Goal: Register for event/course: Sign up to attend an event or enroll in a course

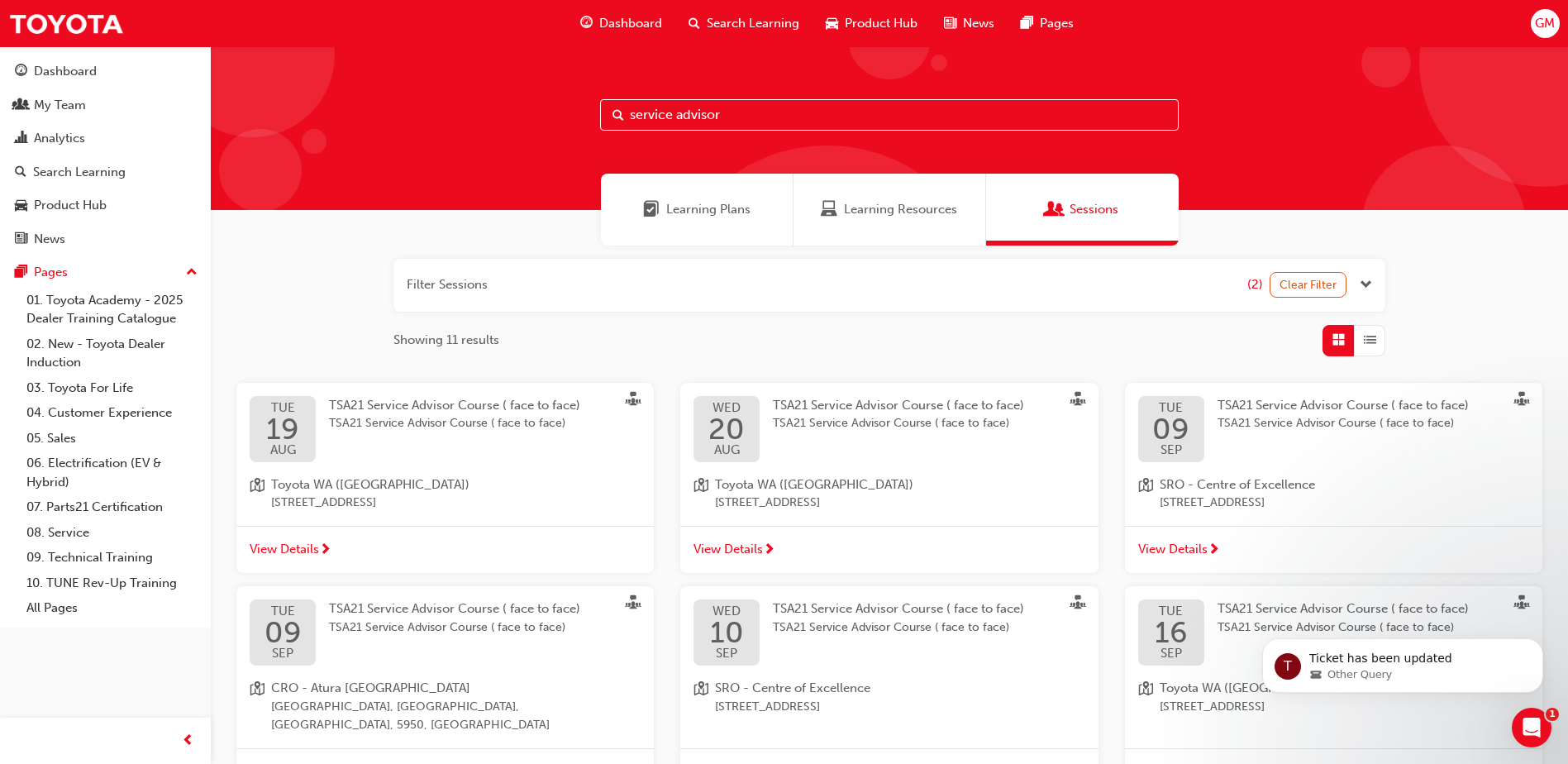
click at [717, 115] on input "service advisor" at bounding box center [889, 115] width 578 height 31
click at [754, 117] on input "service advisor" at bounding box center [889, 115] width 578 height 31
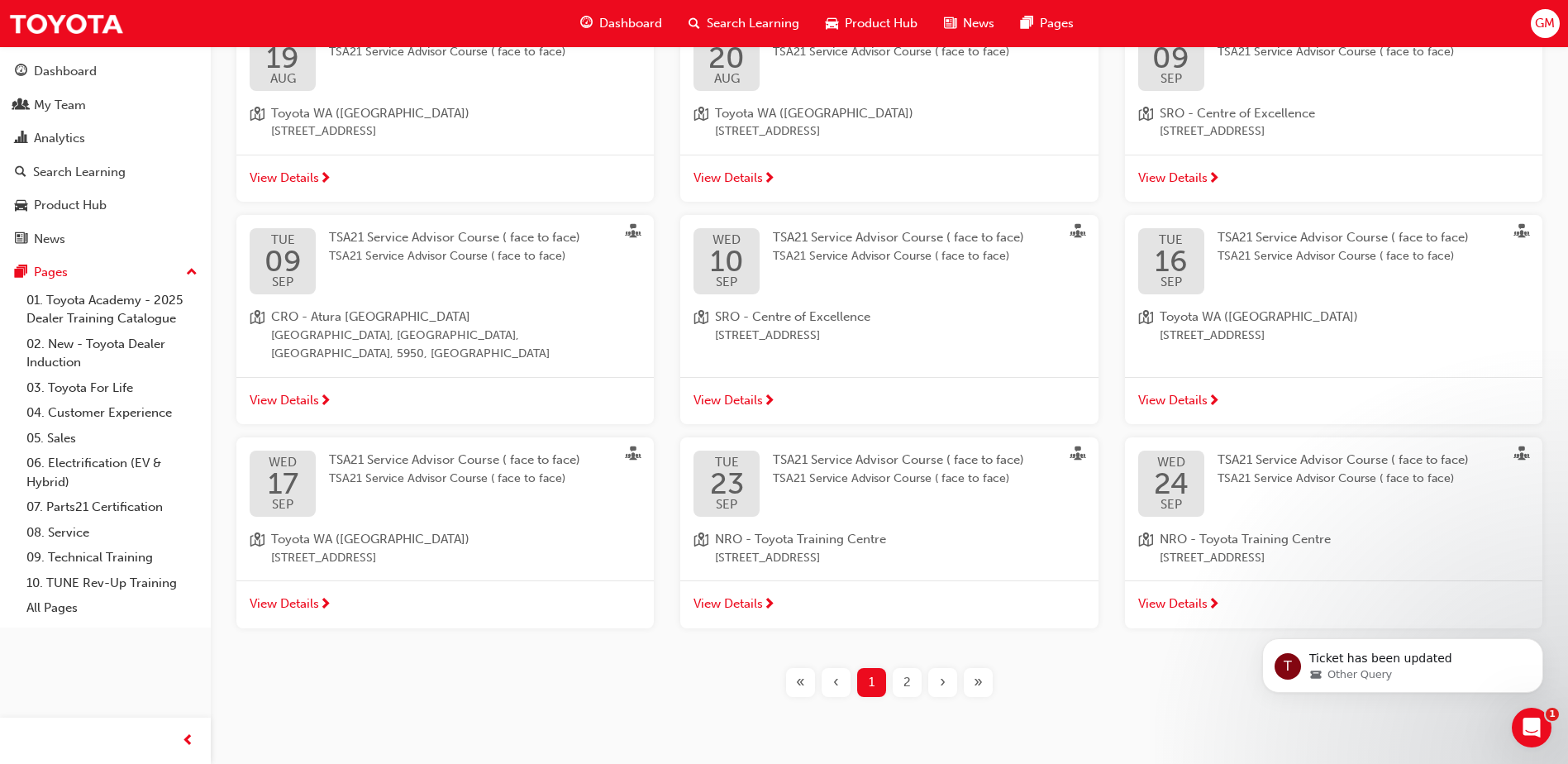
scroll to position [393, 0]
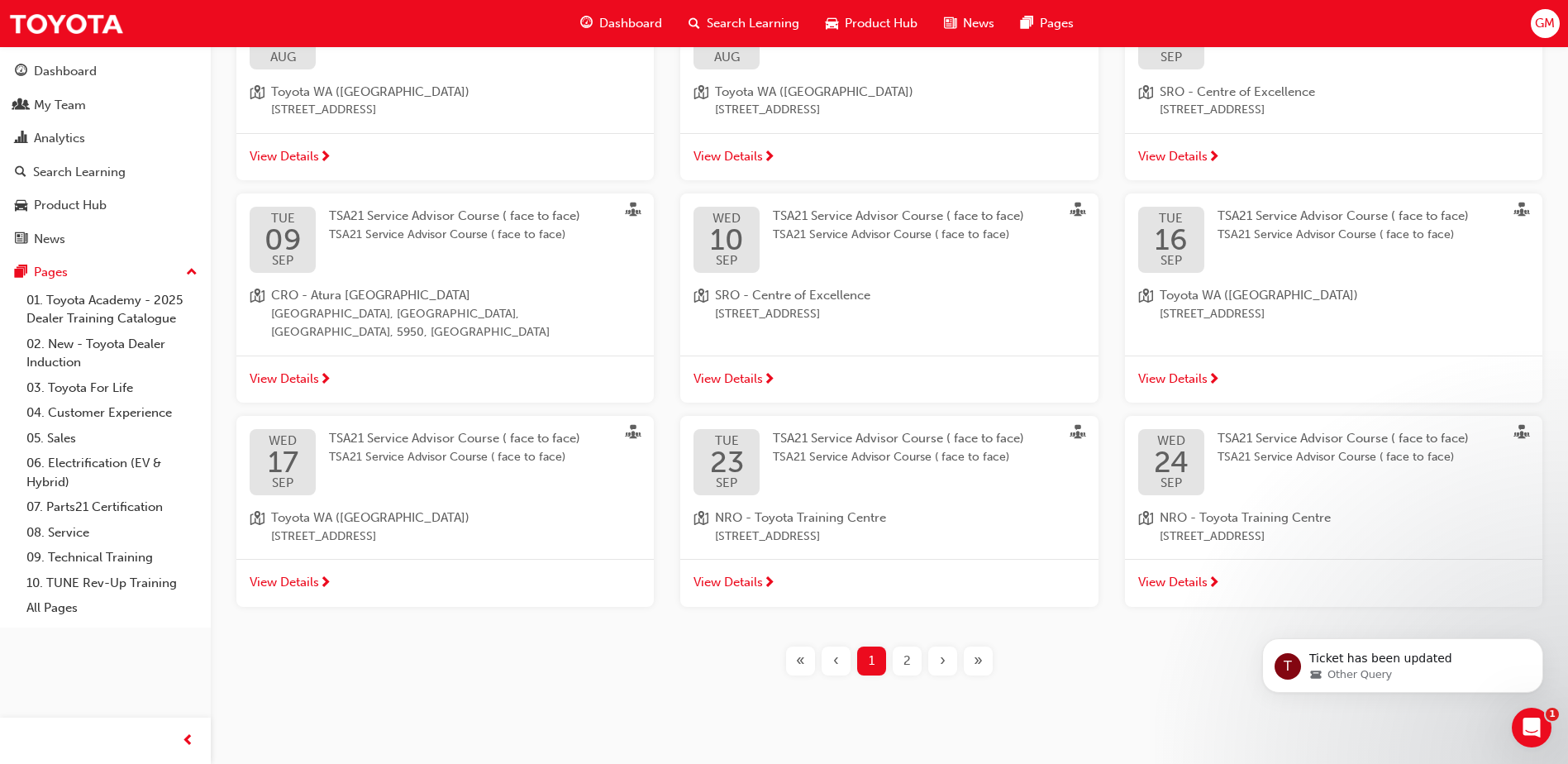
click at [1198, 574] on span "View Details" at bounding box center [1172, 583] width 69 height 19
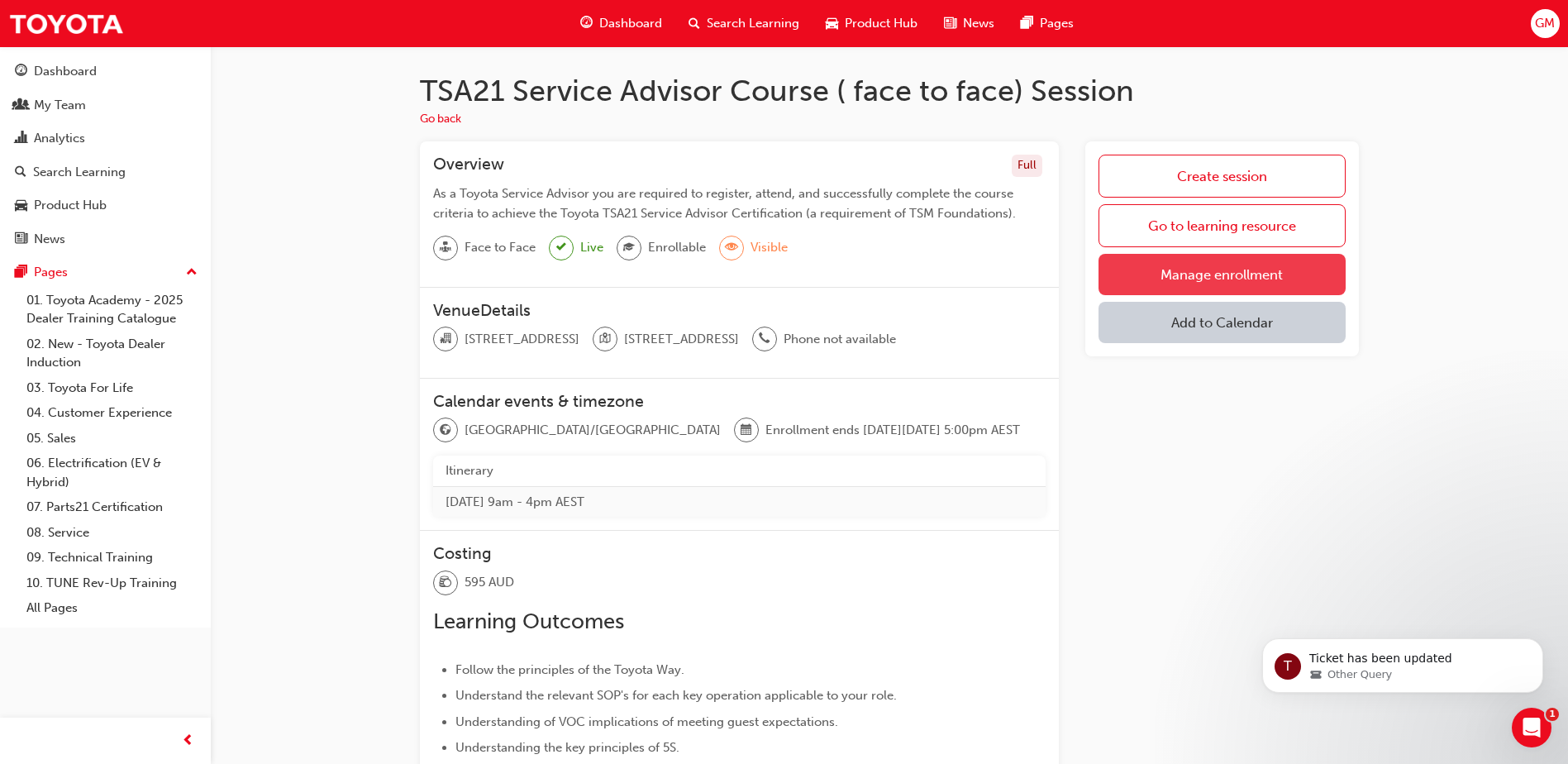
click at [1144, 276] on link "Manage enrollment" at bounding box center [1222, 274] width 247 height 41
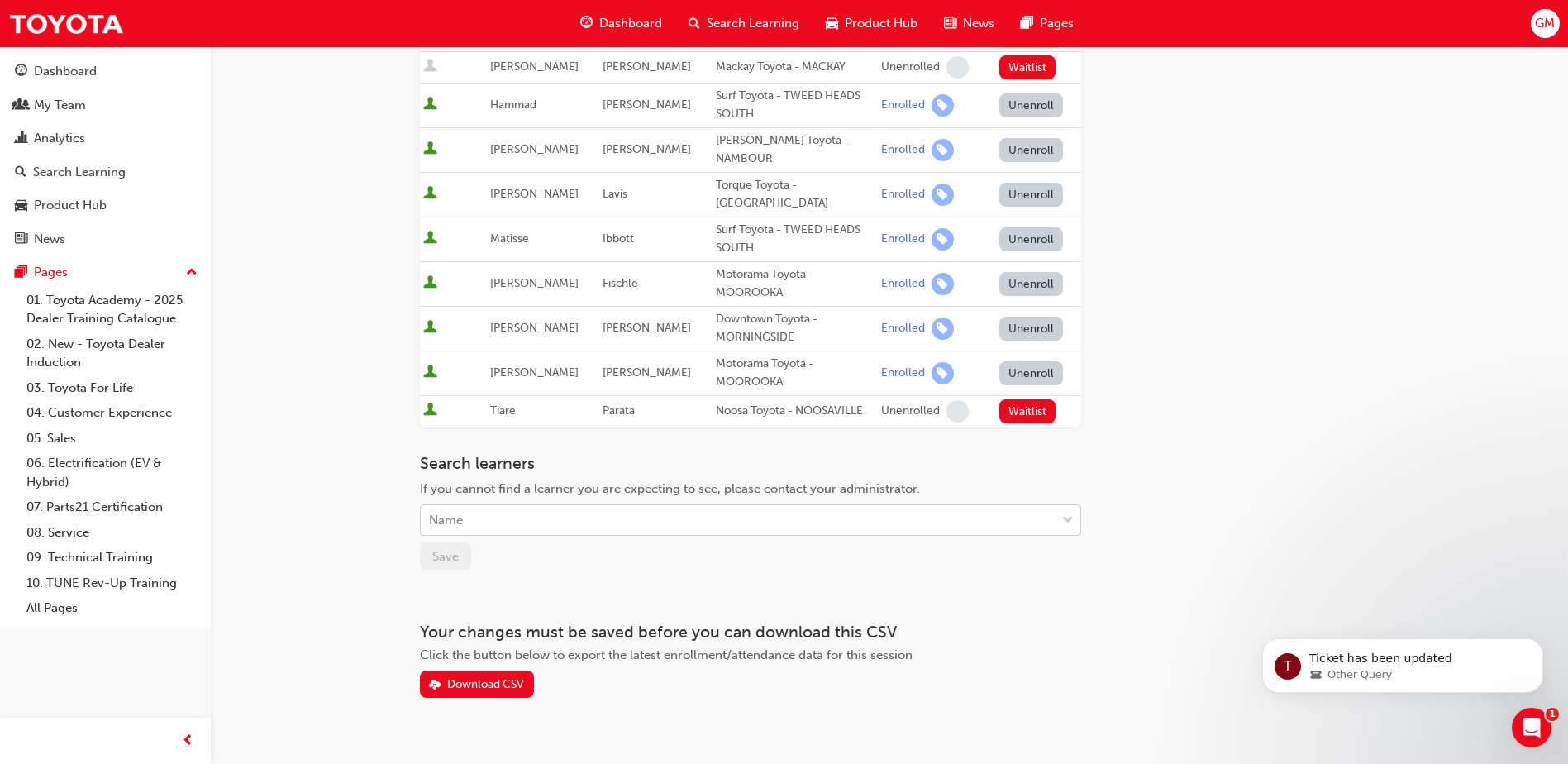
scroll to position [524, 0]
click at [521, 504] on div "Name" at bounding box center [738, 519] width 635 height 29
type input "[PERSON_NAME]"
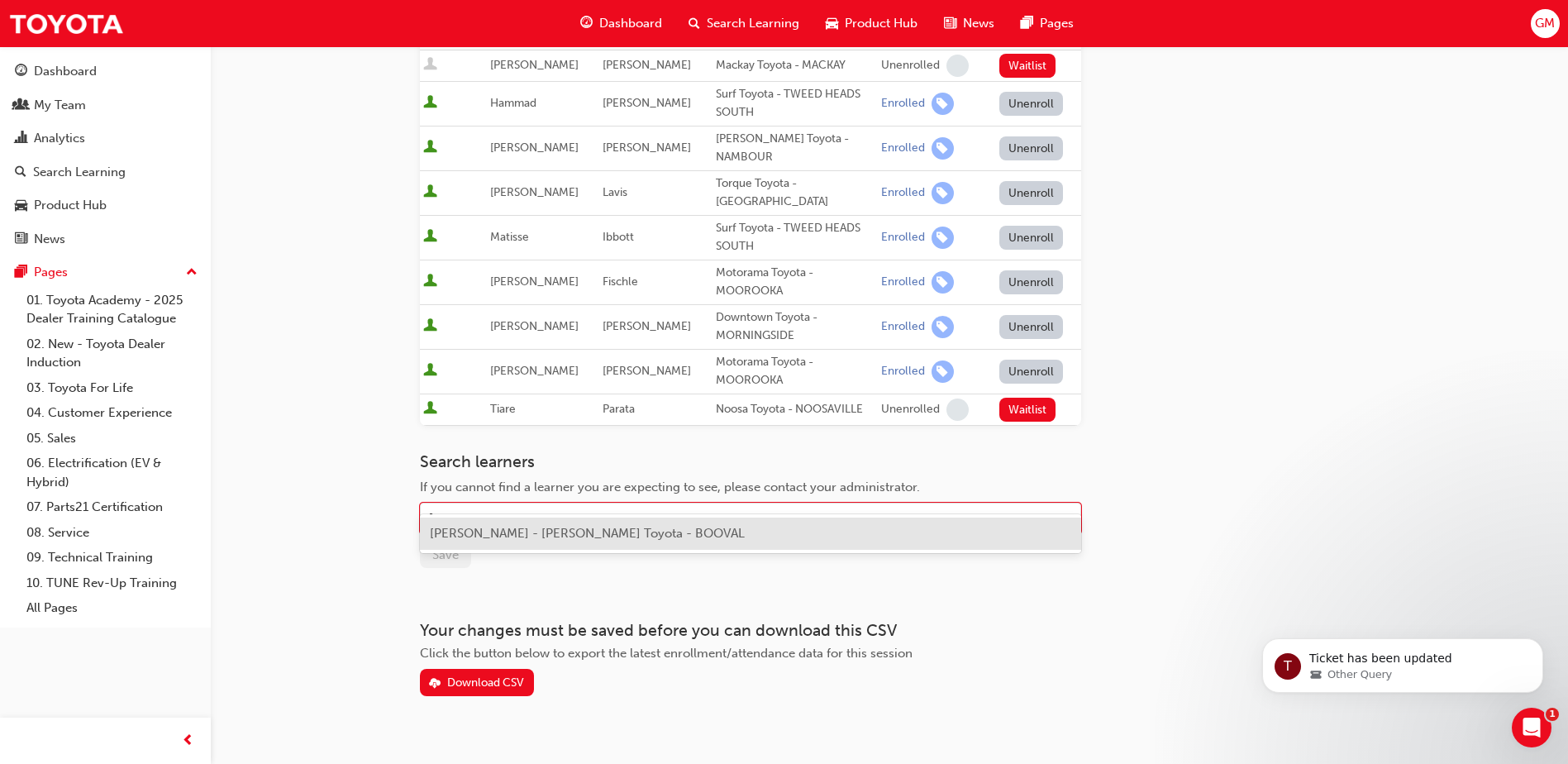
click at [501, 531] on span "[PERSON_NAME] - [PERSON_NAME] Toyota - BOOVAL" at bounding box center [587, 533] width 315 height 15
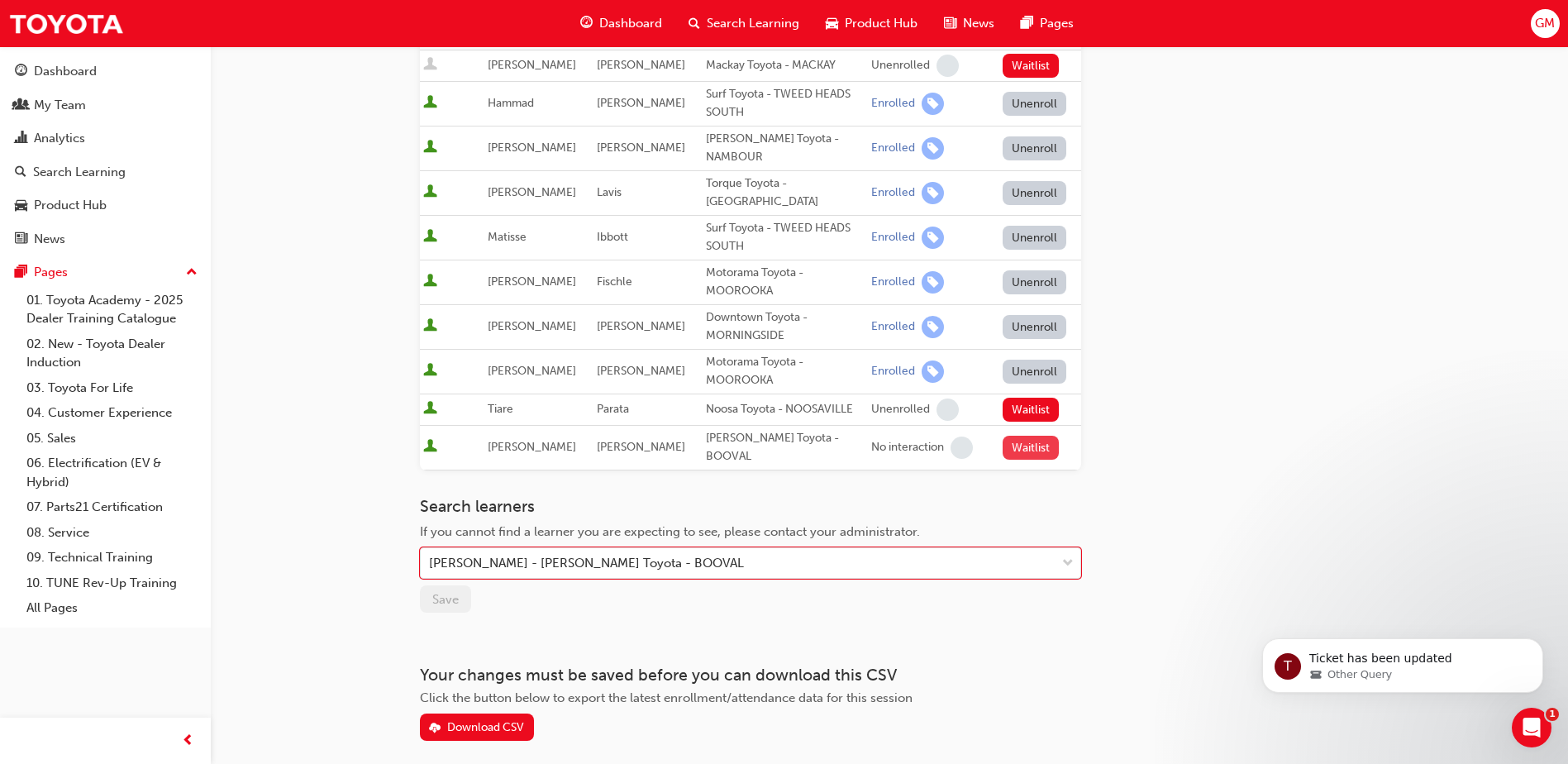
click at [1013, 436] on button "Waitlist" at bounding box center [1031, 448] width 57 height 24
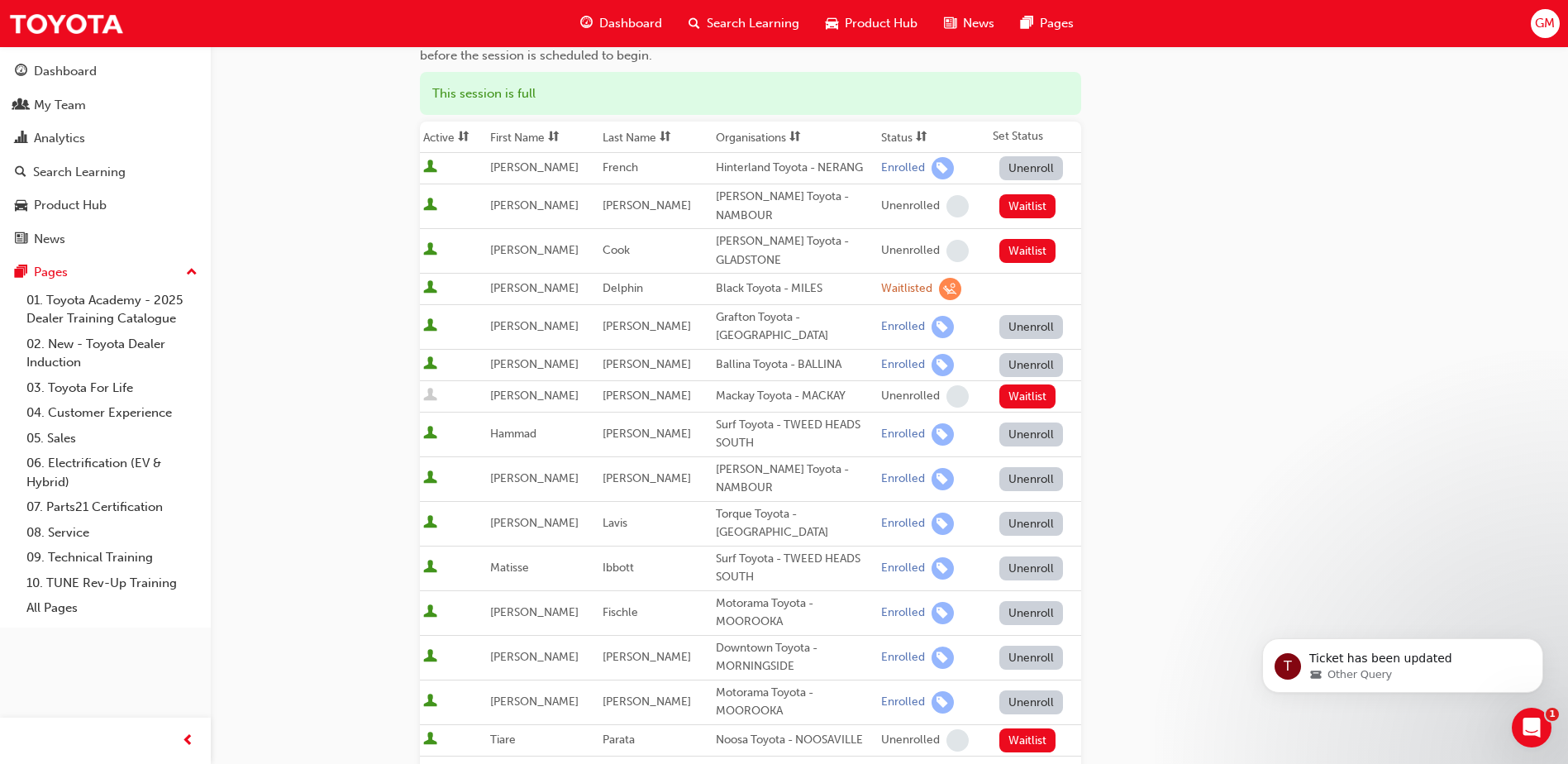
scroll to position [0, 0]
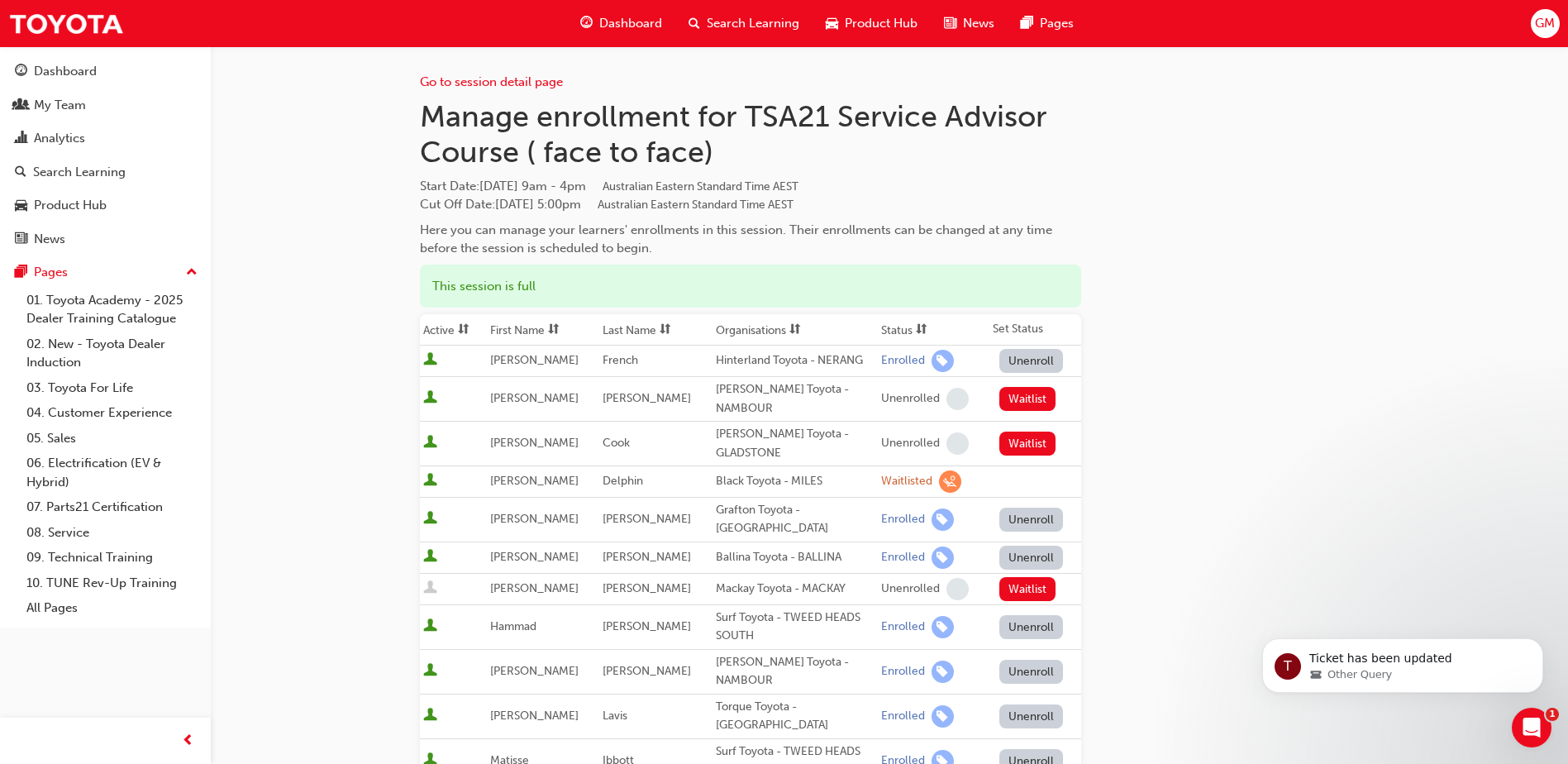
click at [726, 23] on span "Search Learning" at bounding box center [753, 22] width 93 height 19
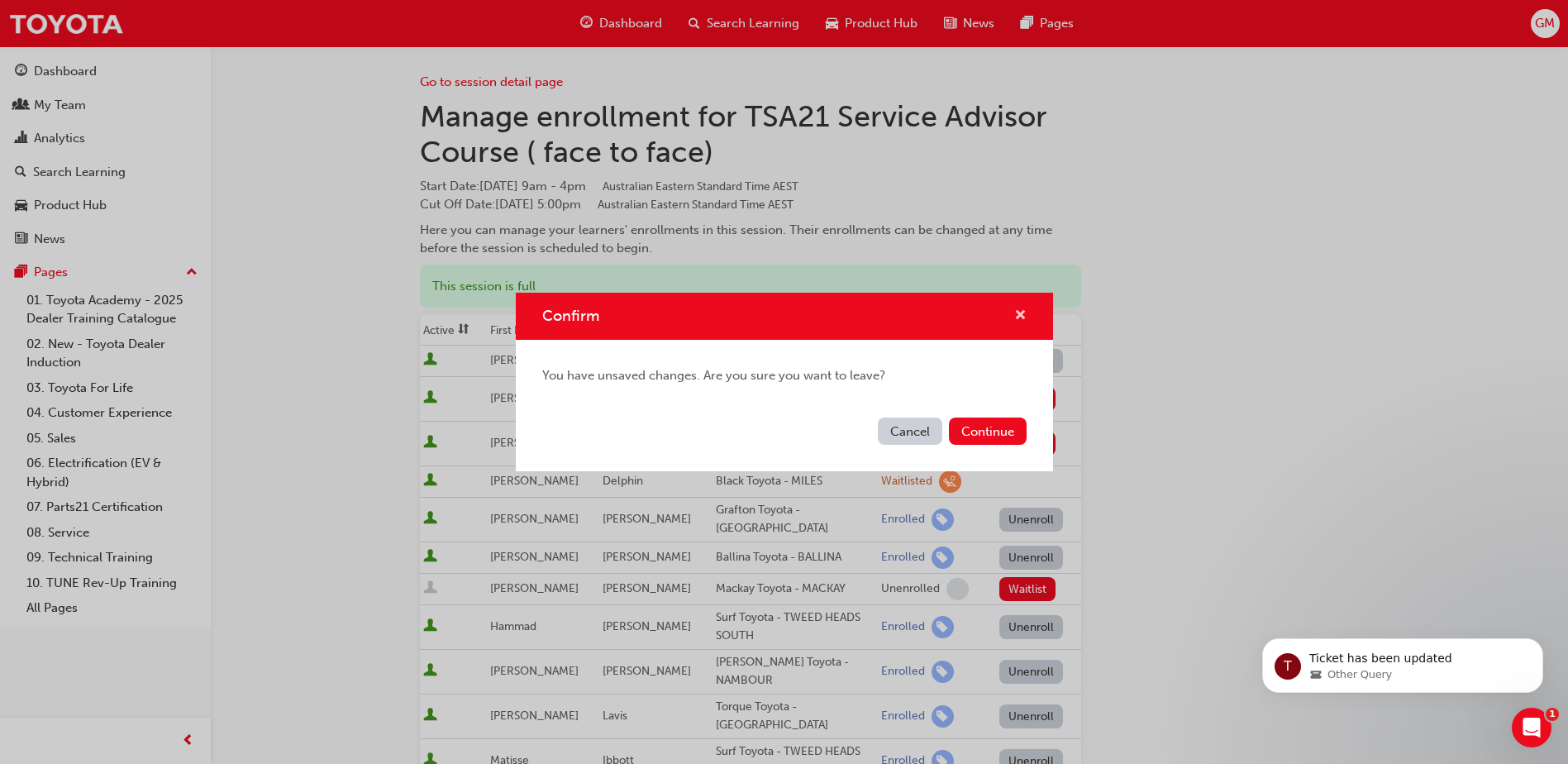
click at [1015, 319] on span "cross-icon" at bounding box center [1020, 316] width 13 height 15
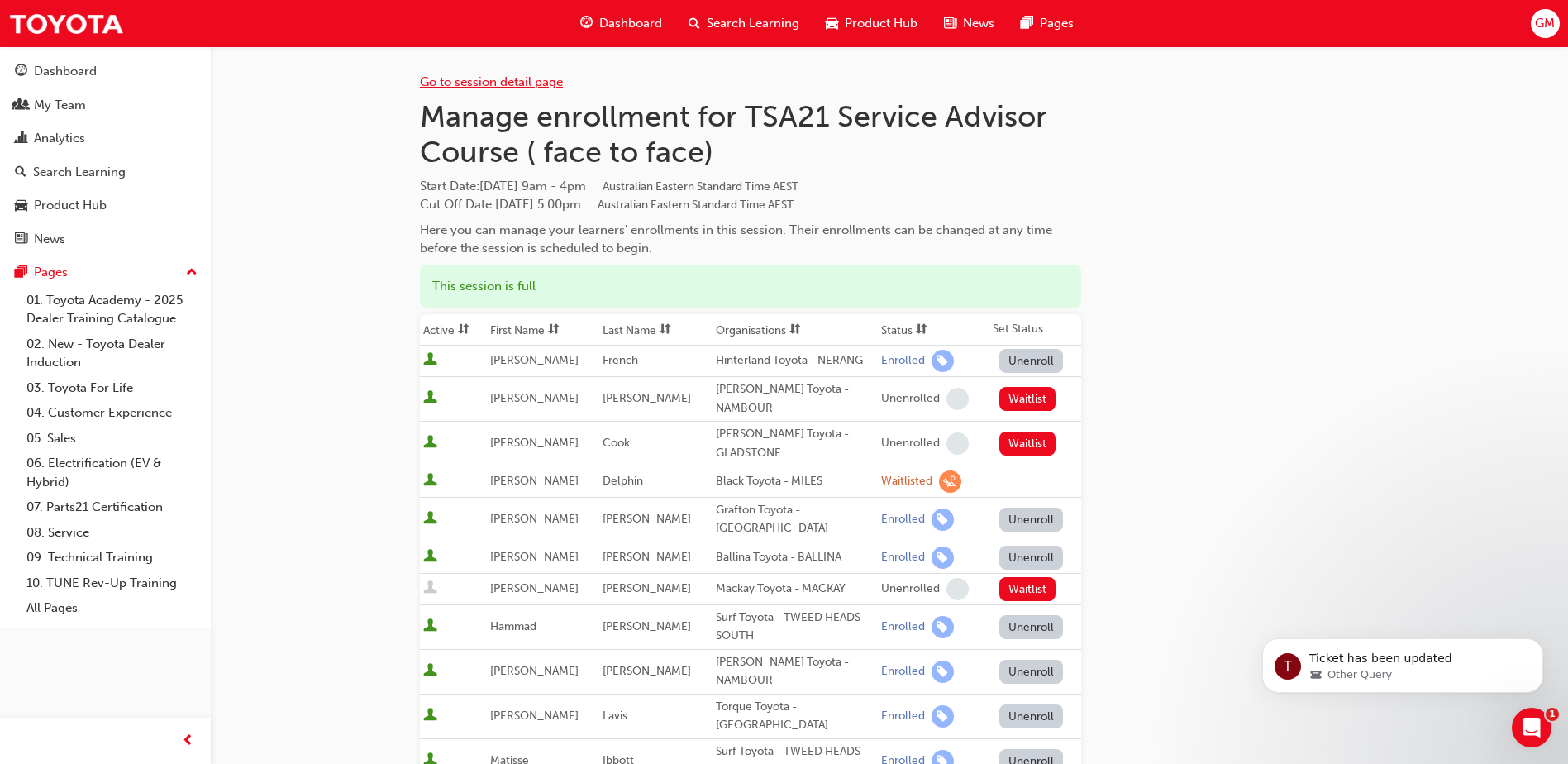
click at [451, 78] on link "Go to session detail page" at bounding box center [491, 81] width 143 height 15
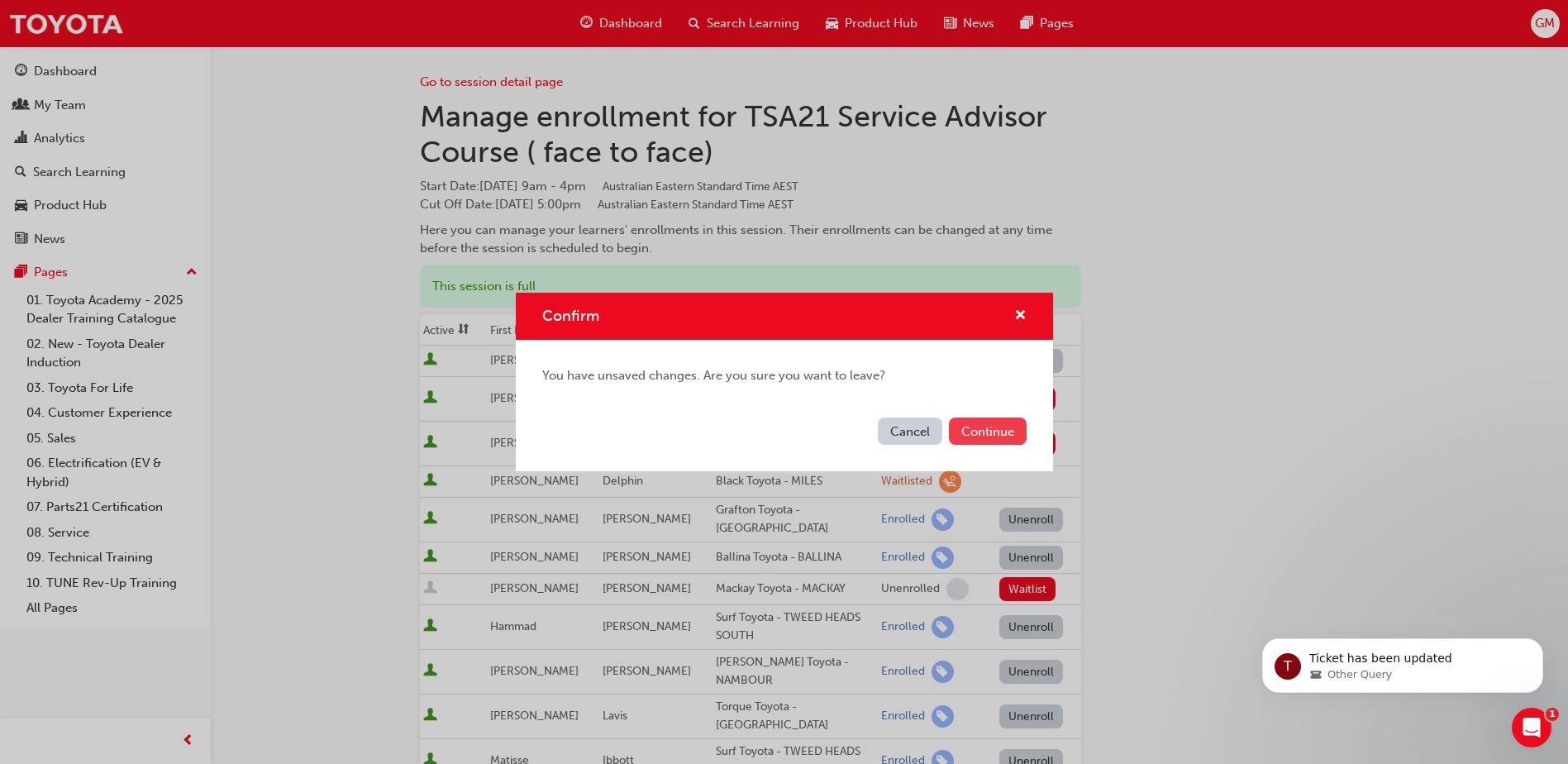
click at [976, 437] on button "Continue" at bounding box center [988, 431] width 78 height 27
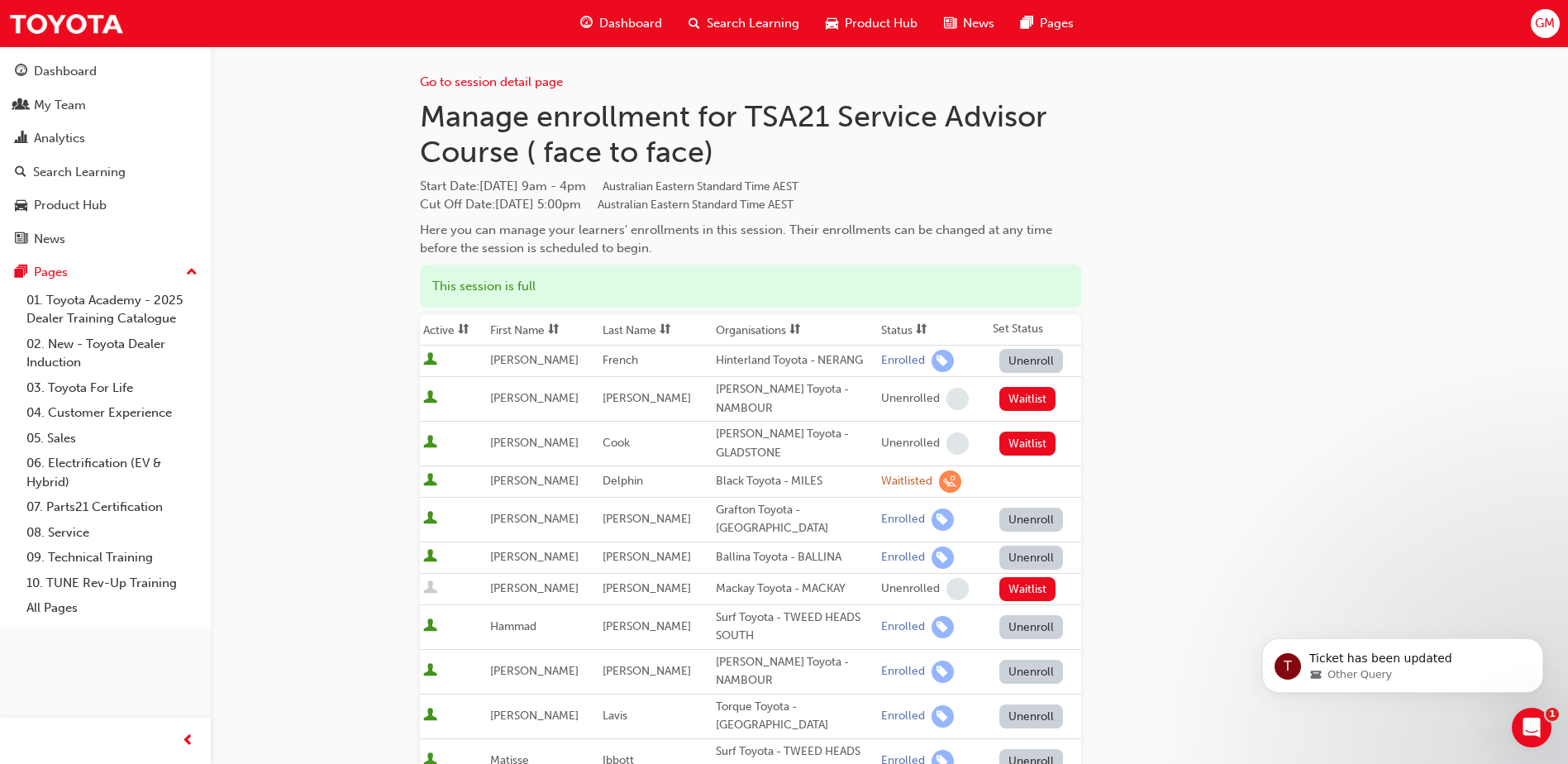
click at [745, 24] on span "Search Learning" at bounding box center [753, 22] width 93 height 19
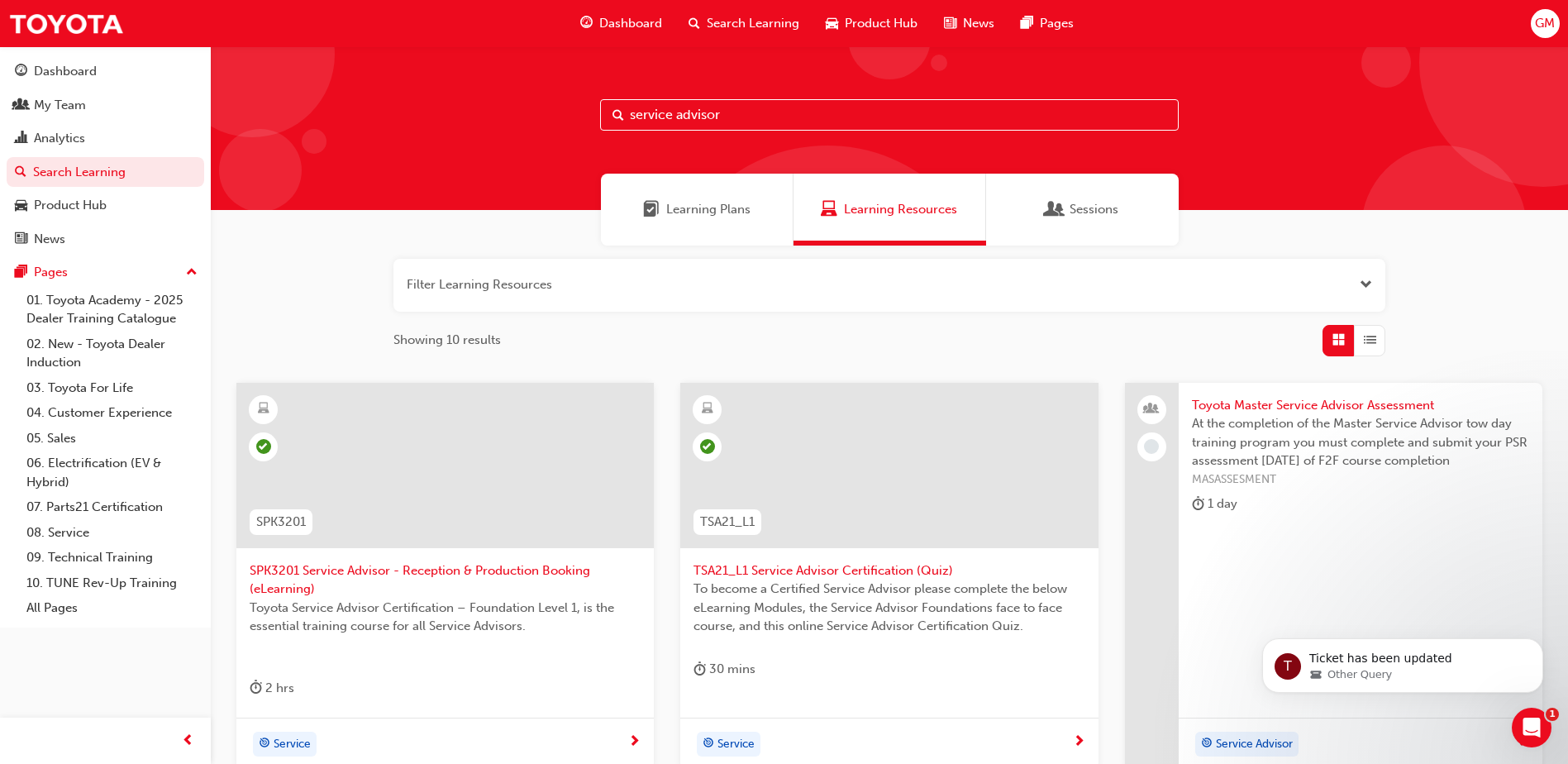
click at [753, 116] on input "service advisor" at bounding box center [889, 115] width 578 height 31
click at [1148, 204] on div "Sessions" at bounding box center [1082, 210] width 193 height 72
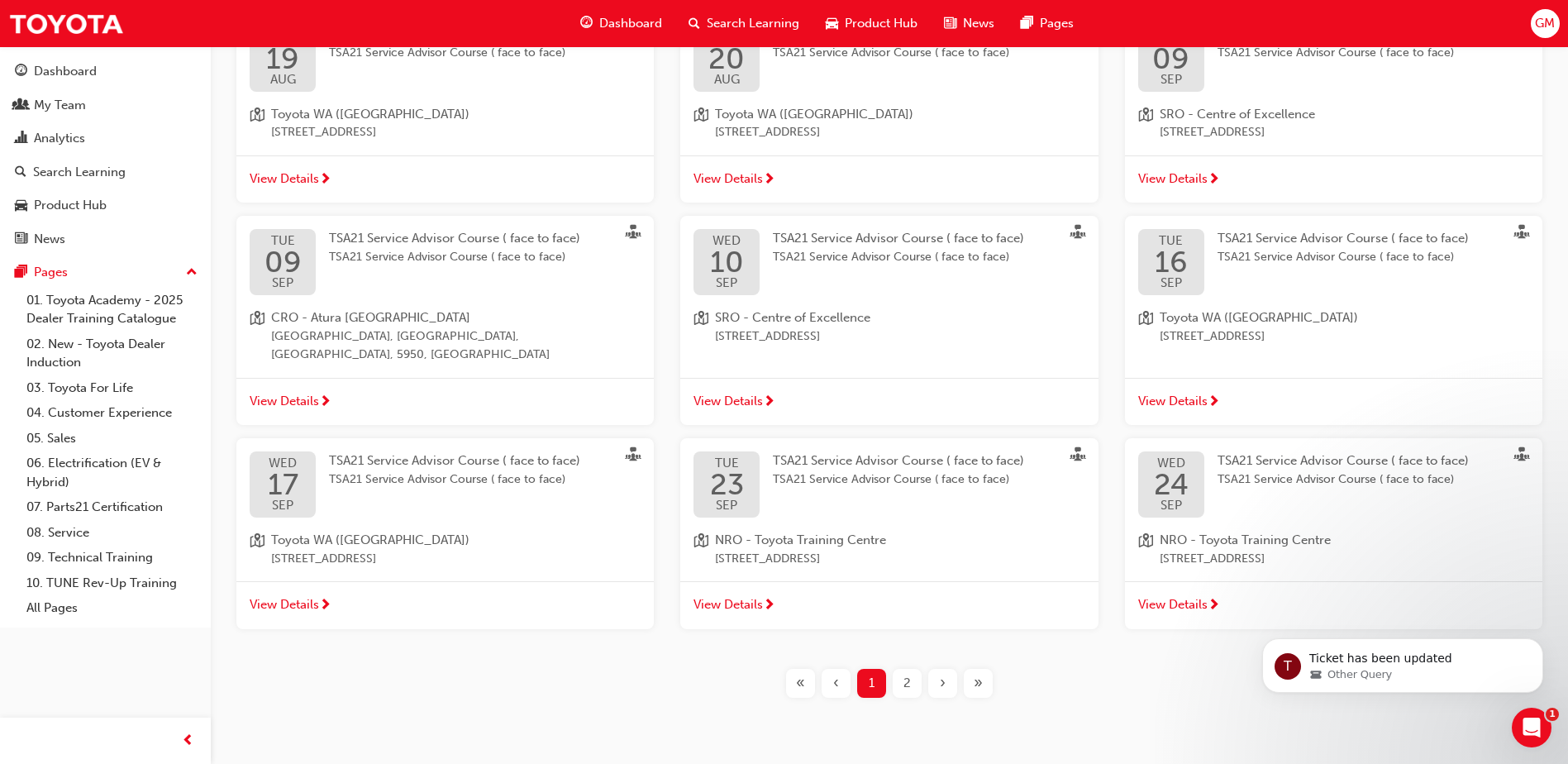
scroll to position [393, 0]
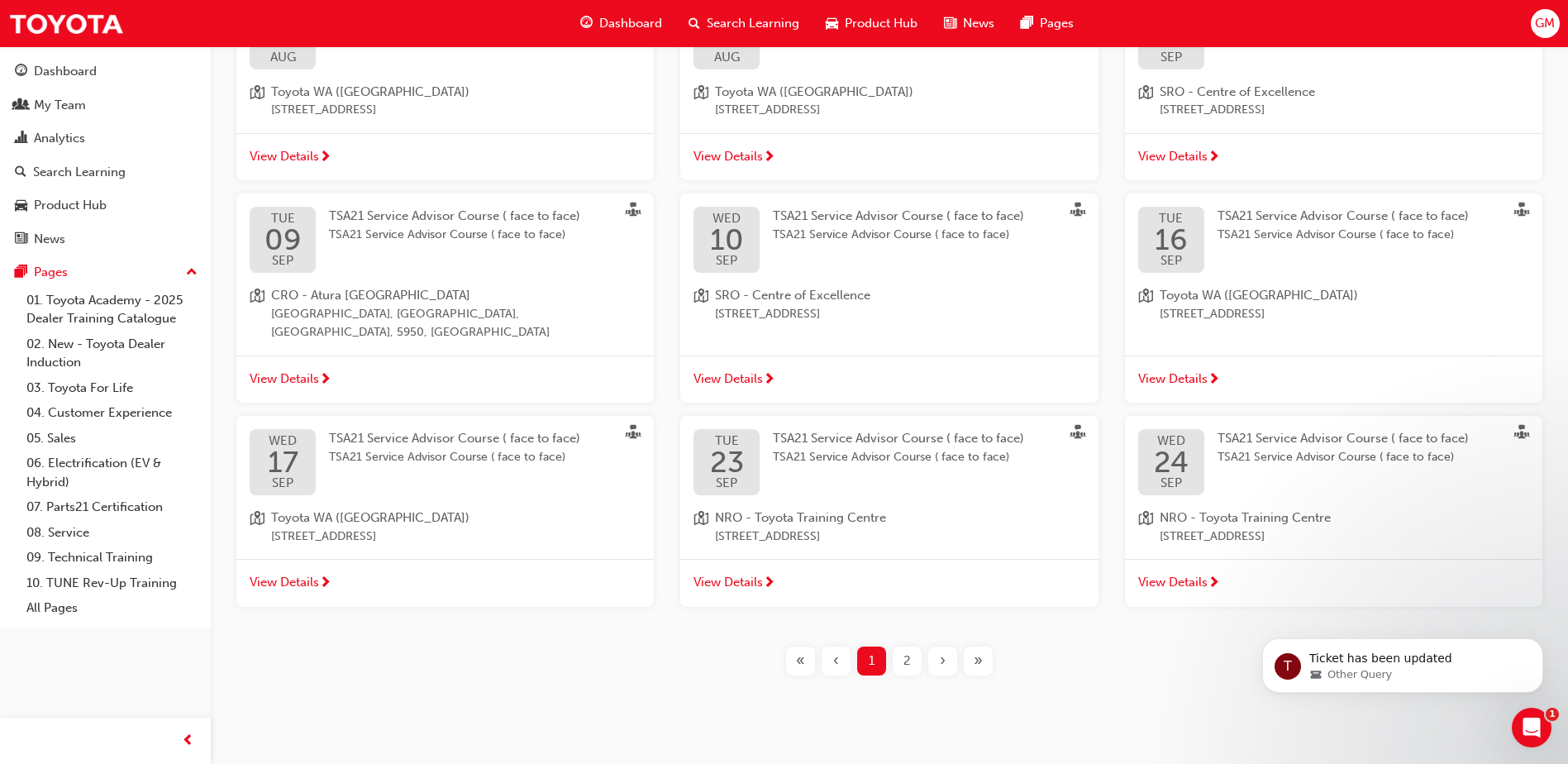
click at [755, 574] on span "View Details" at bounding box center [727, 583] width 69 height 19
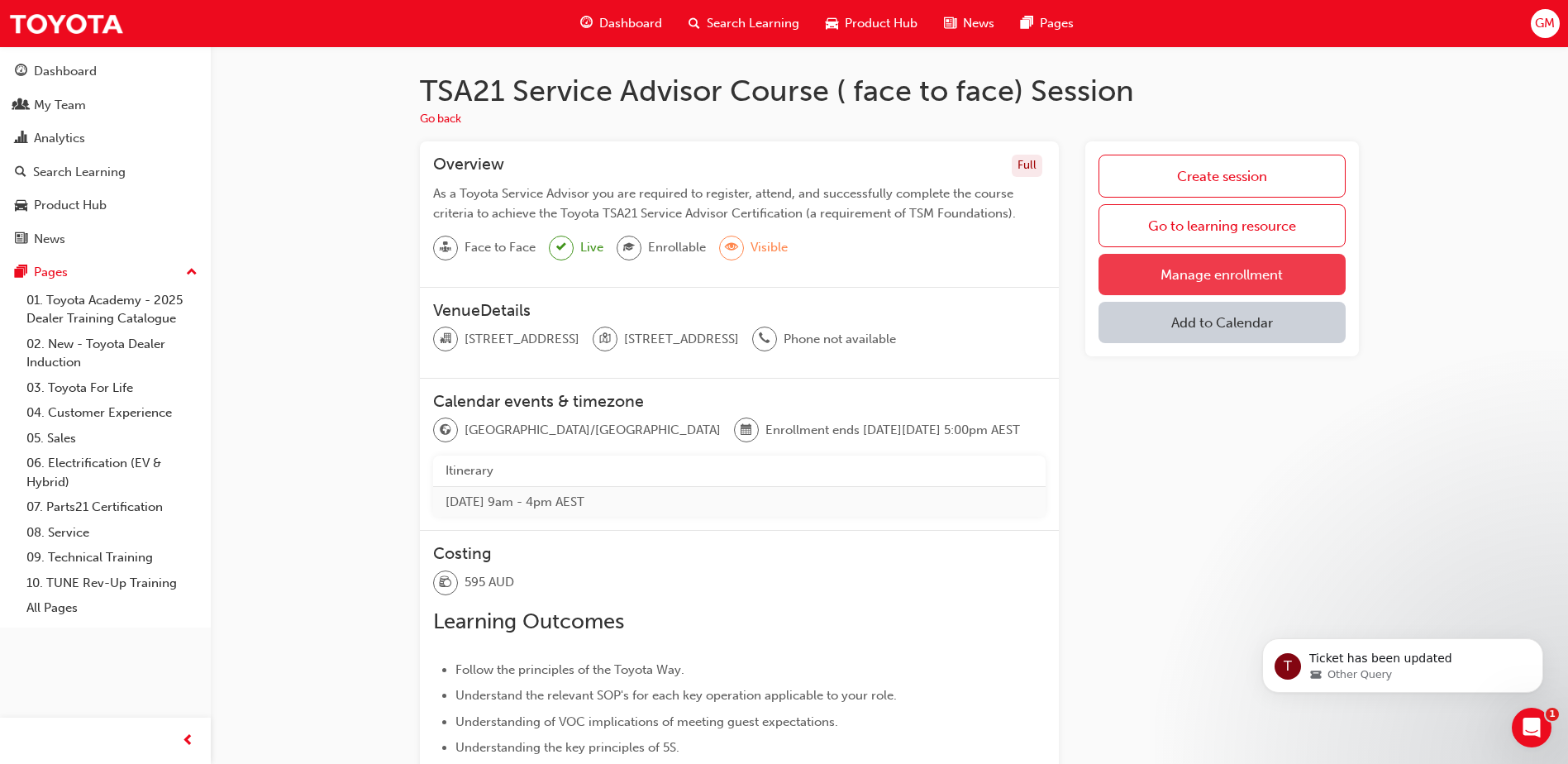
click at [1206, 283] on link "Manage enrollment" at bounding box center [1222, 274] width 247 height 41
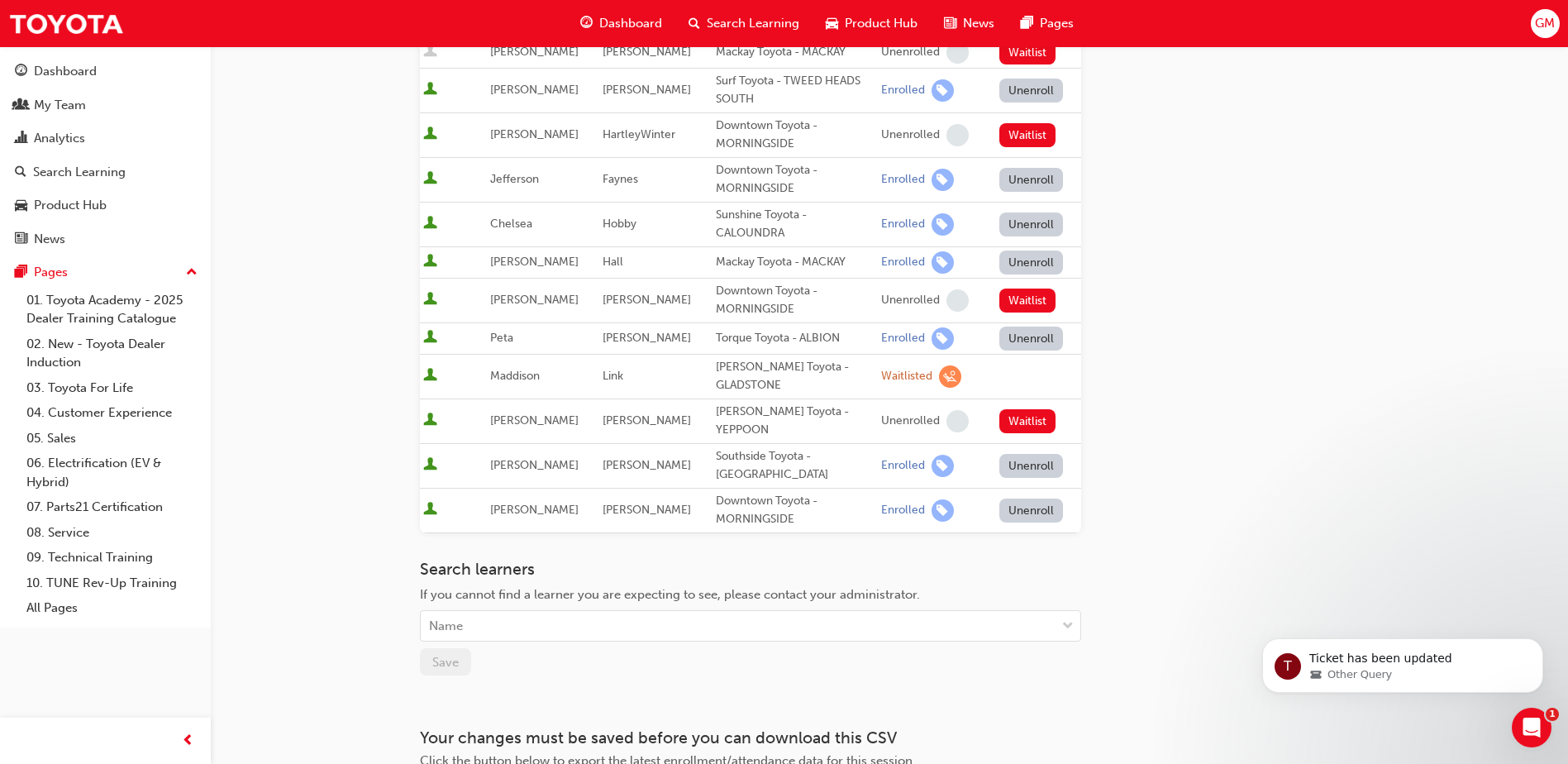
scroll to position [662, 0]
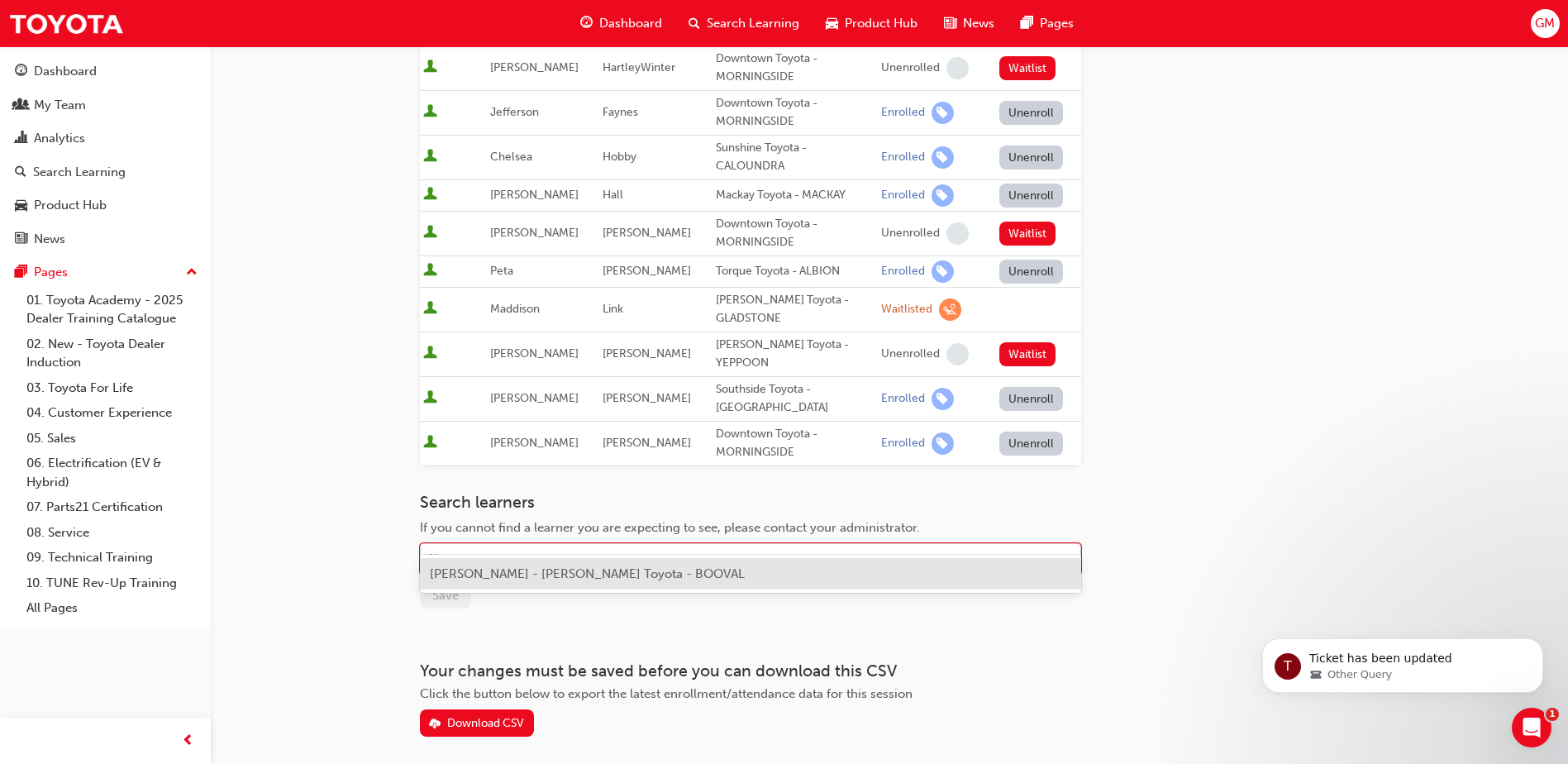
click at [524, 545] on div "Name" at bounding box center [738, 560] width 635 height 29
click at [523, 571] on span "[PERSON_NAME] - [PERSON_NAME] Toyota - BOOVAL" at bounding box center [587, 574] width 315 height 15
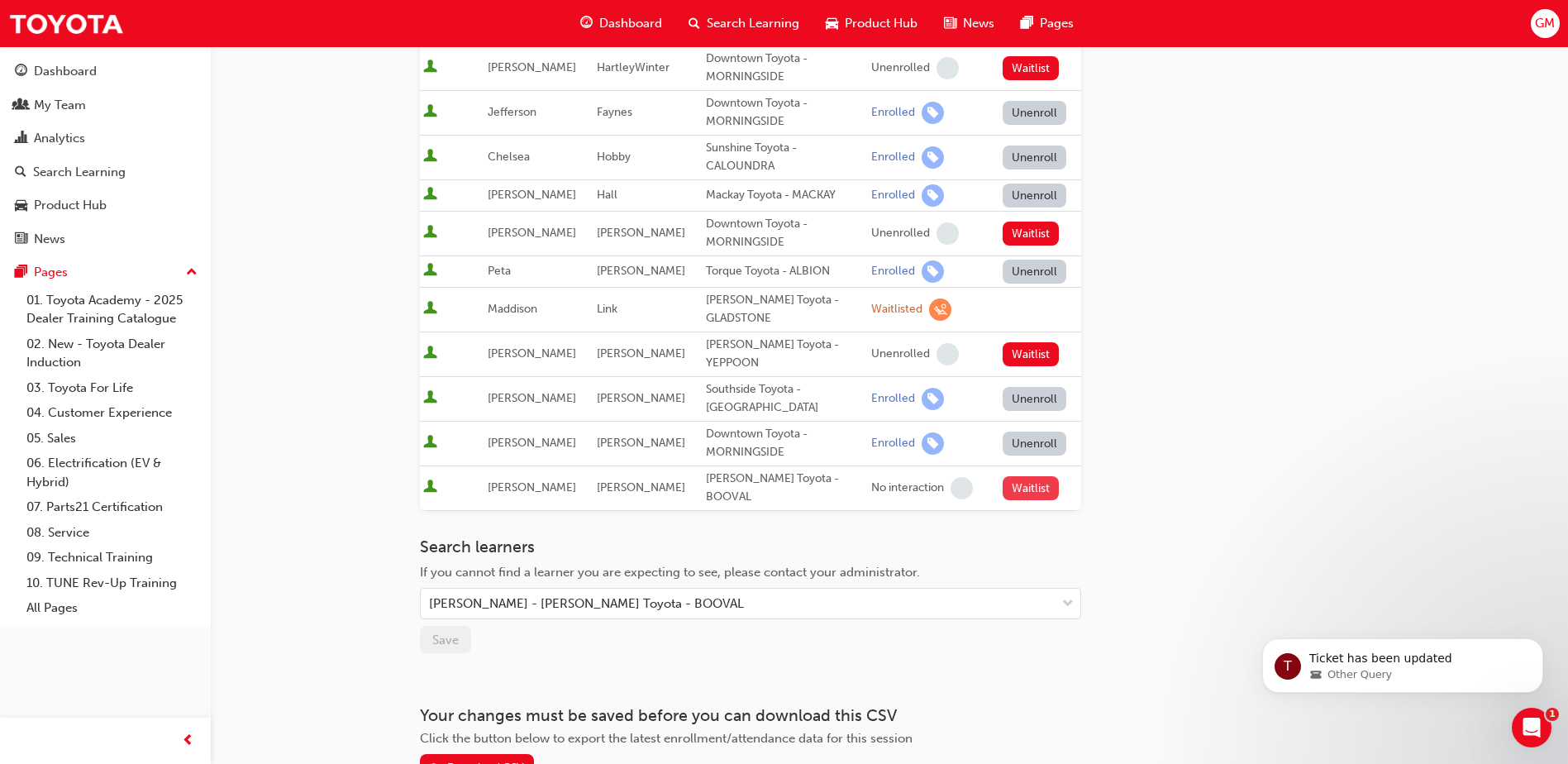
click at [1021, 476] on button "Waitlist" at bounding box center [1031, 488] width 57 height 24
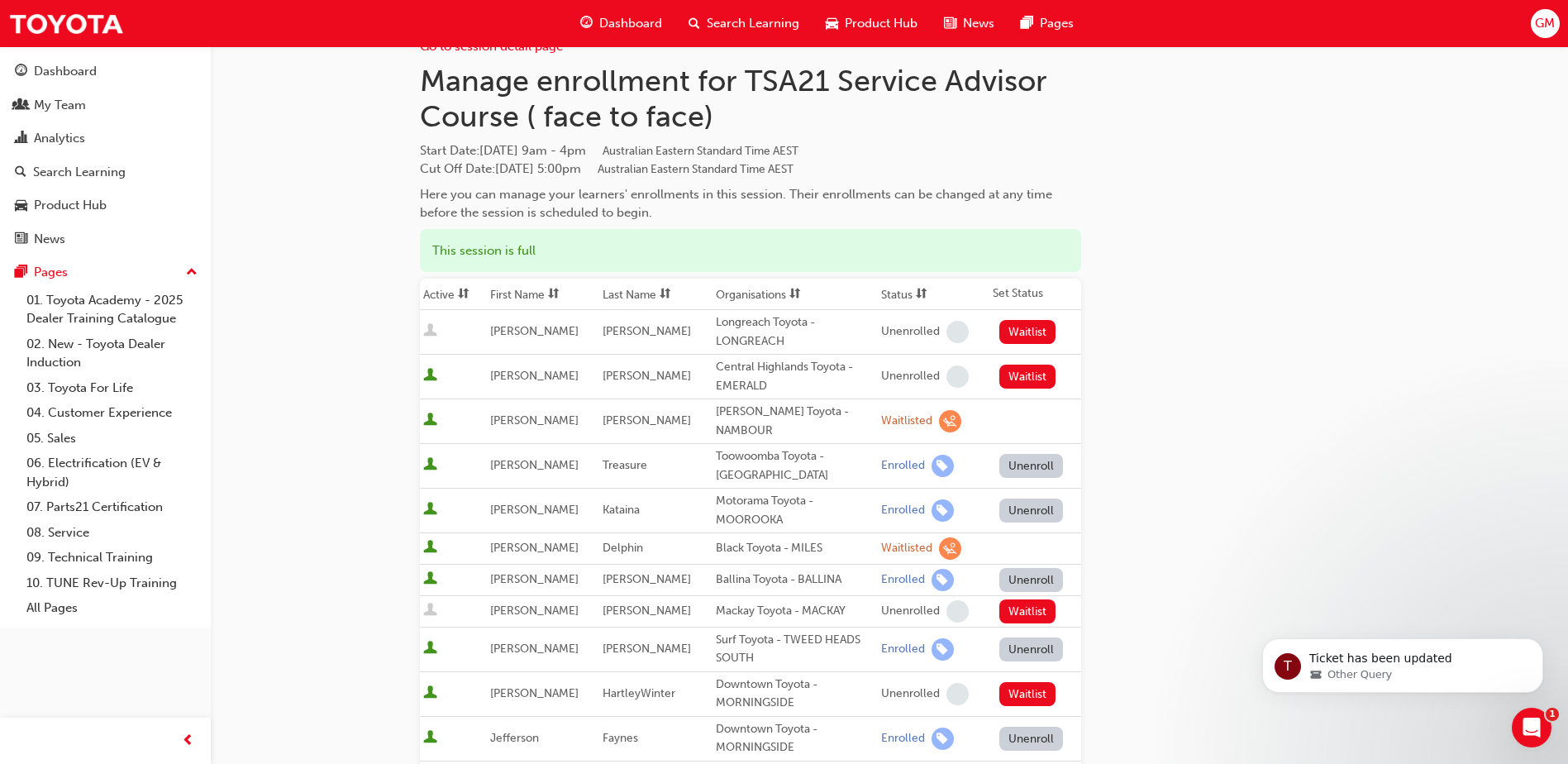
scroll to position [0, 0]
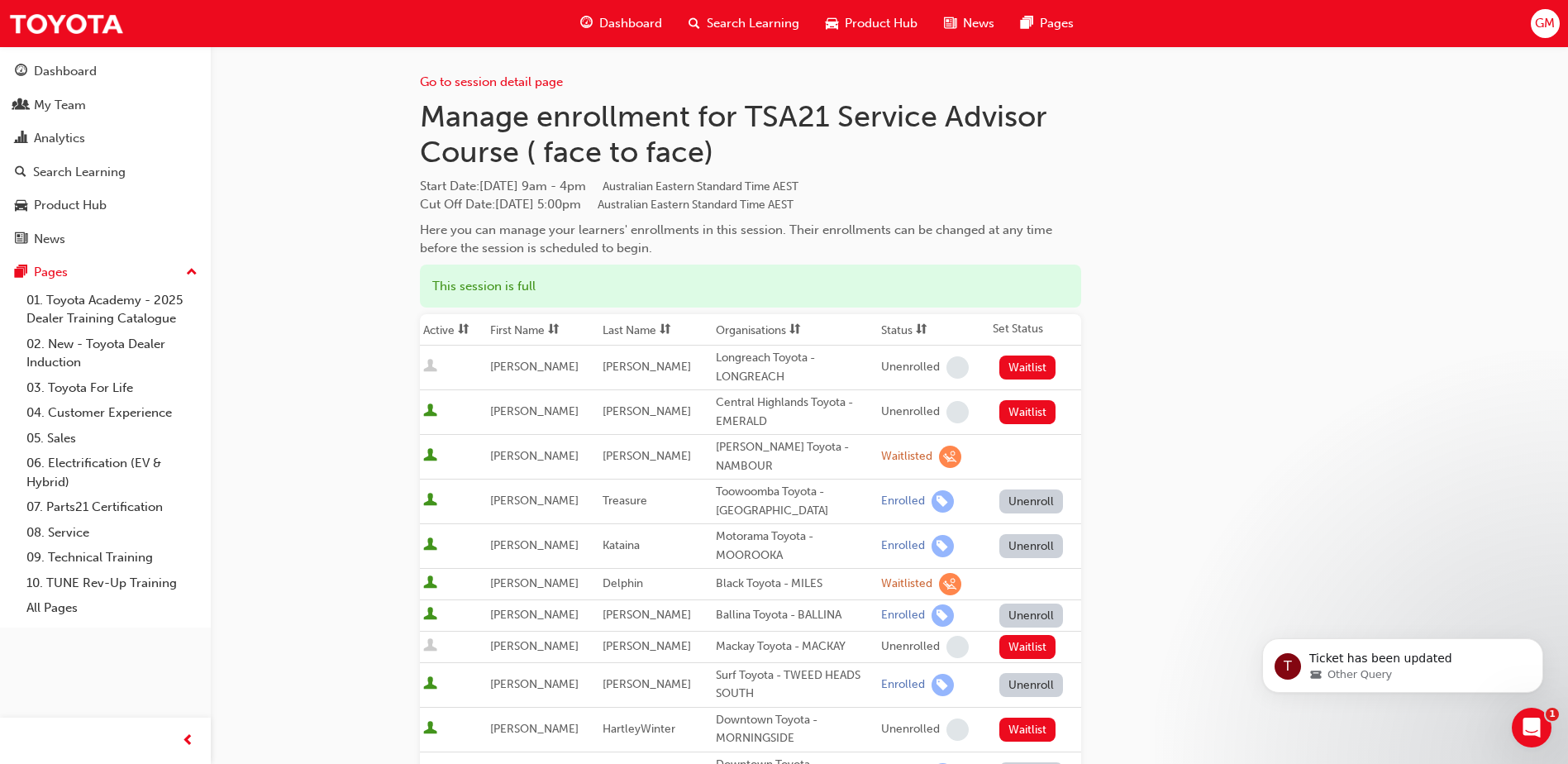
click at [760, 20] on span "Search Learning" at bounding box center [753, 22] width 93 height 19
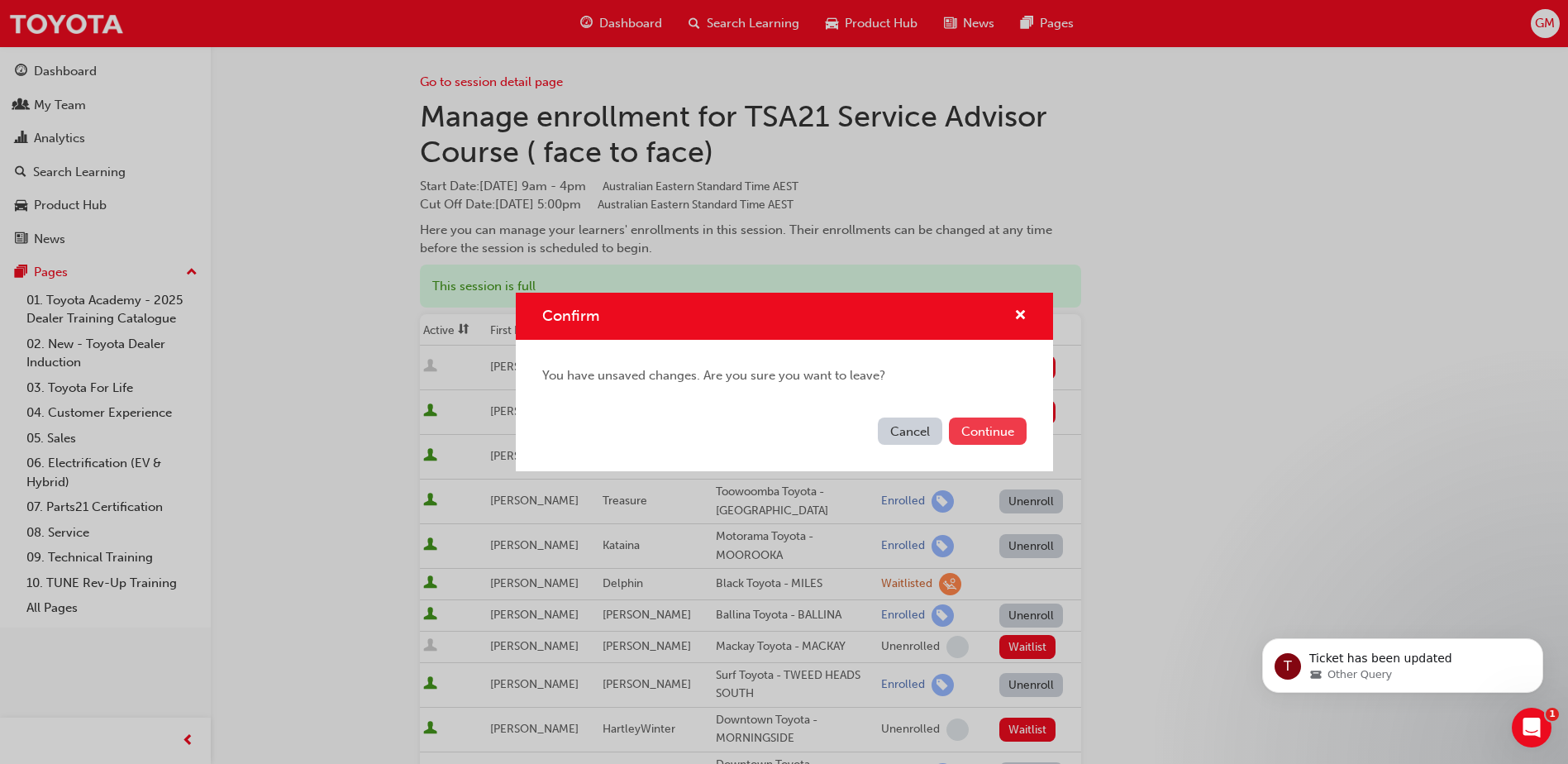
click at [981, 436] on button "Continue" at bounding box center [988, 431] width 78 height 27
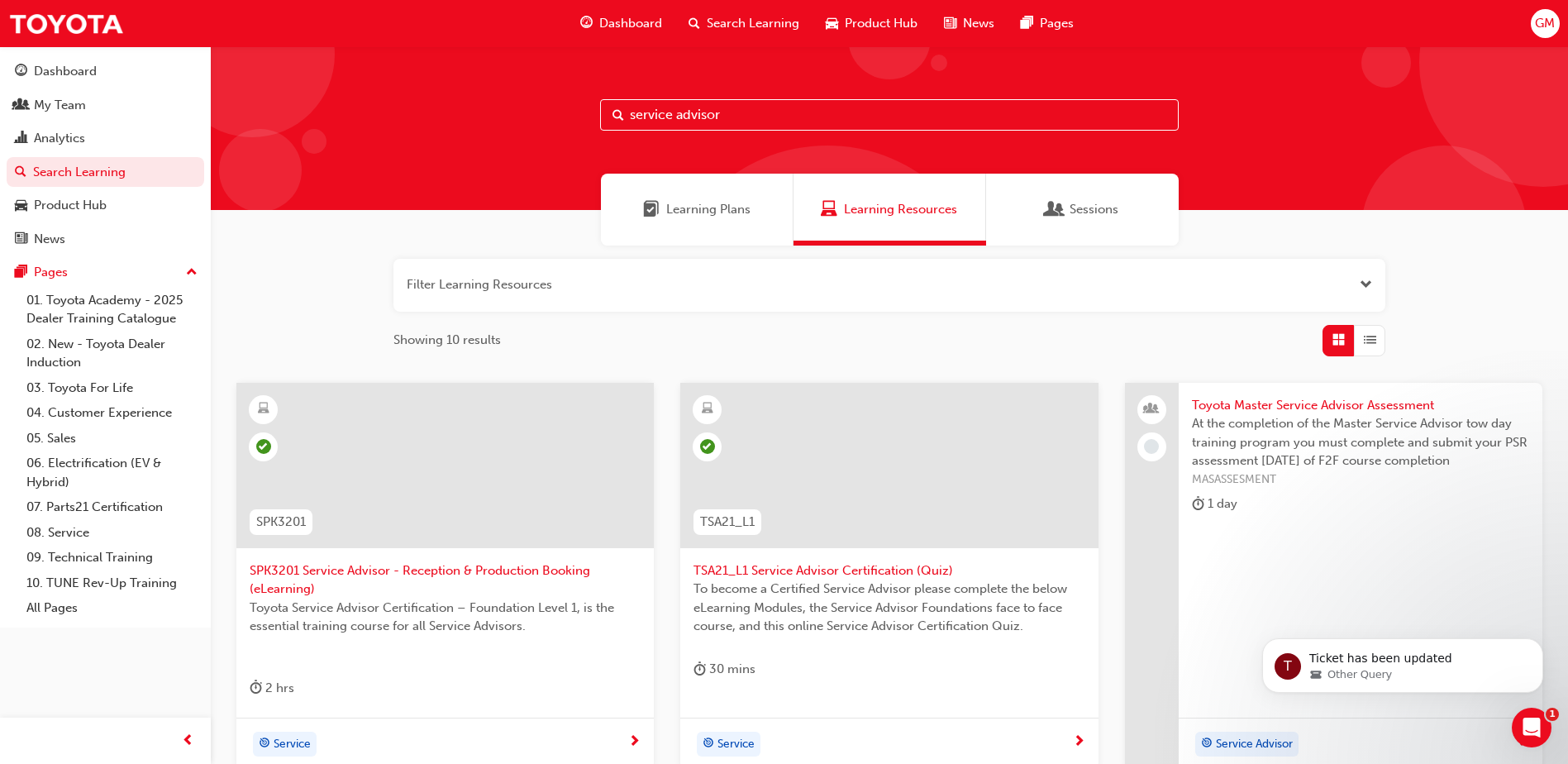
click at [1087, 215] on span "Sessions" at bounding box center [1094, 209] width 49 height 19
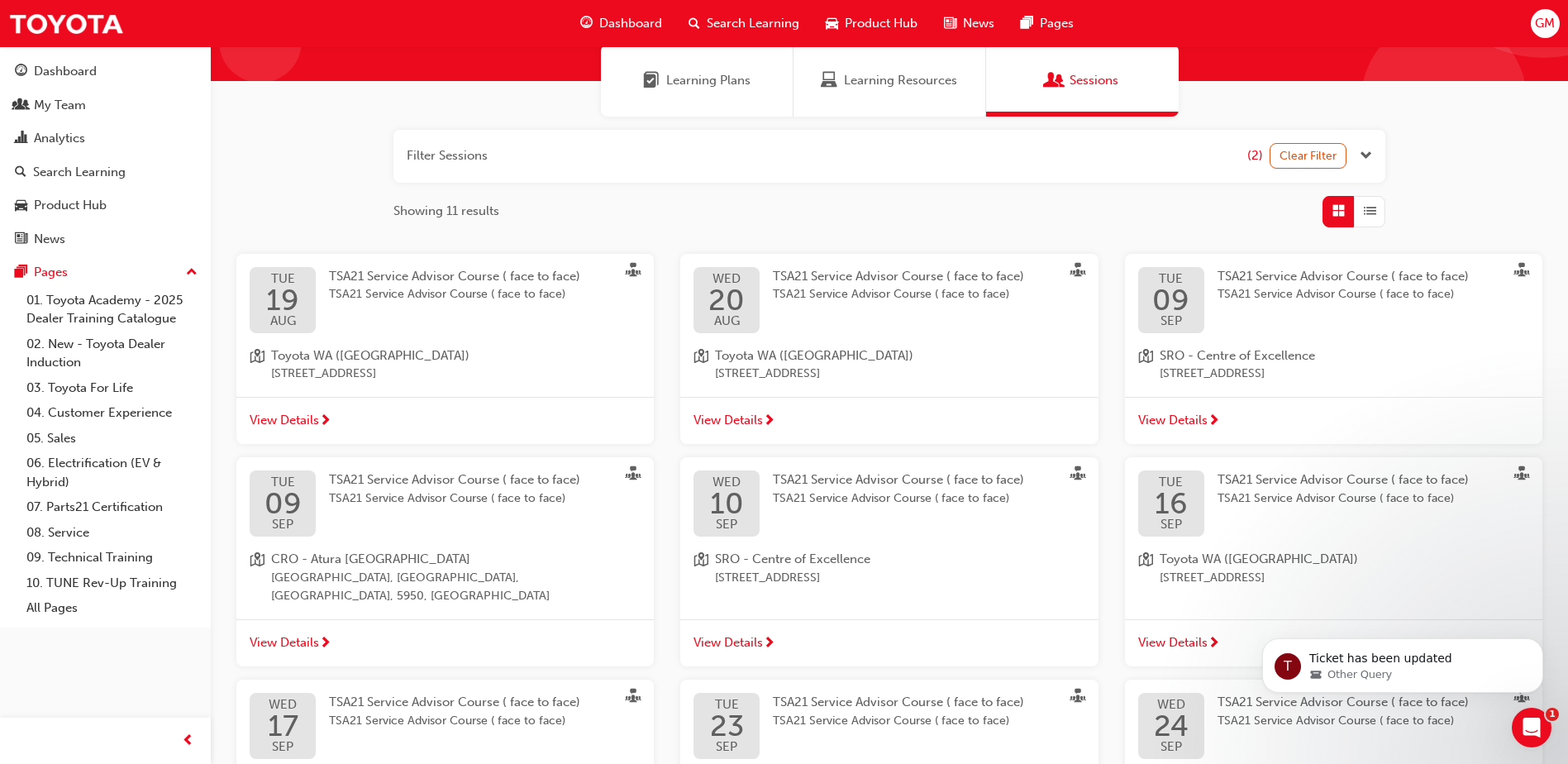
scroll to position [393, 0]
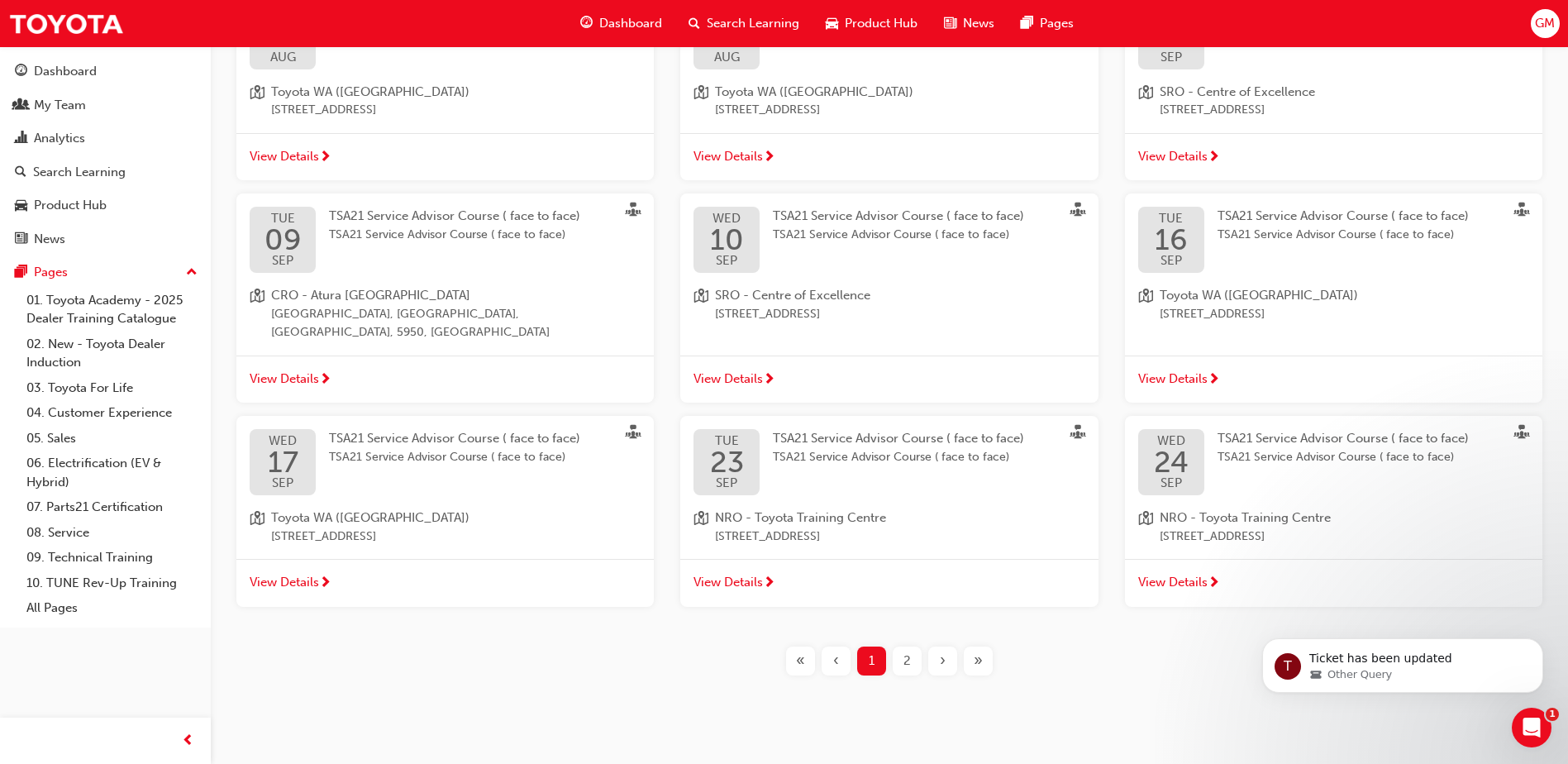
click at [910, 652] on span "2" at bounding box center [908, 661] width 8 height 19
click at [904, 652] on span "2" at bounding box center [908, 661] width 8 height 19
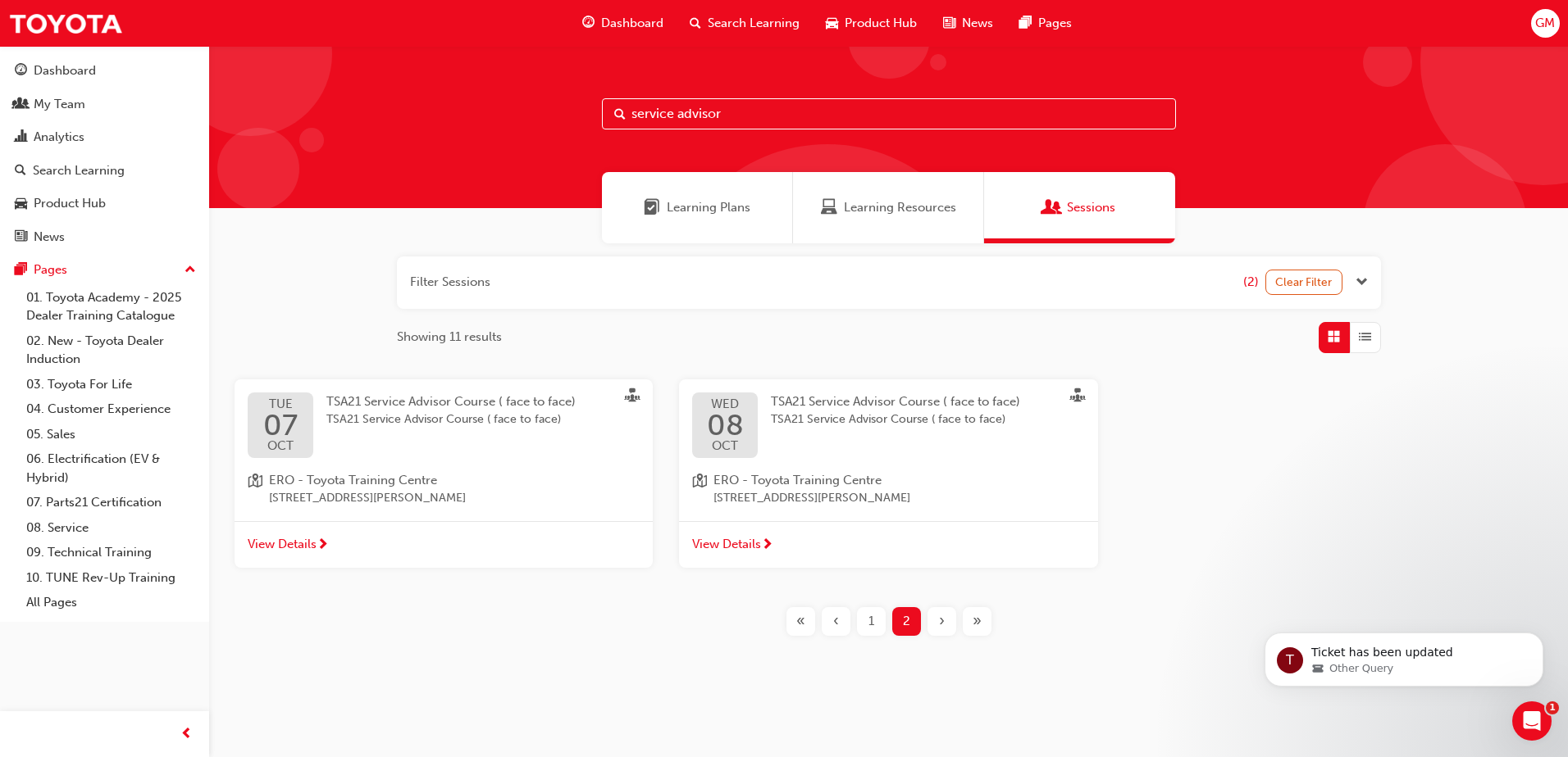
click at [871, 621] on span "1" at bounding box center [872, 621] width 6 height 18
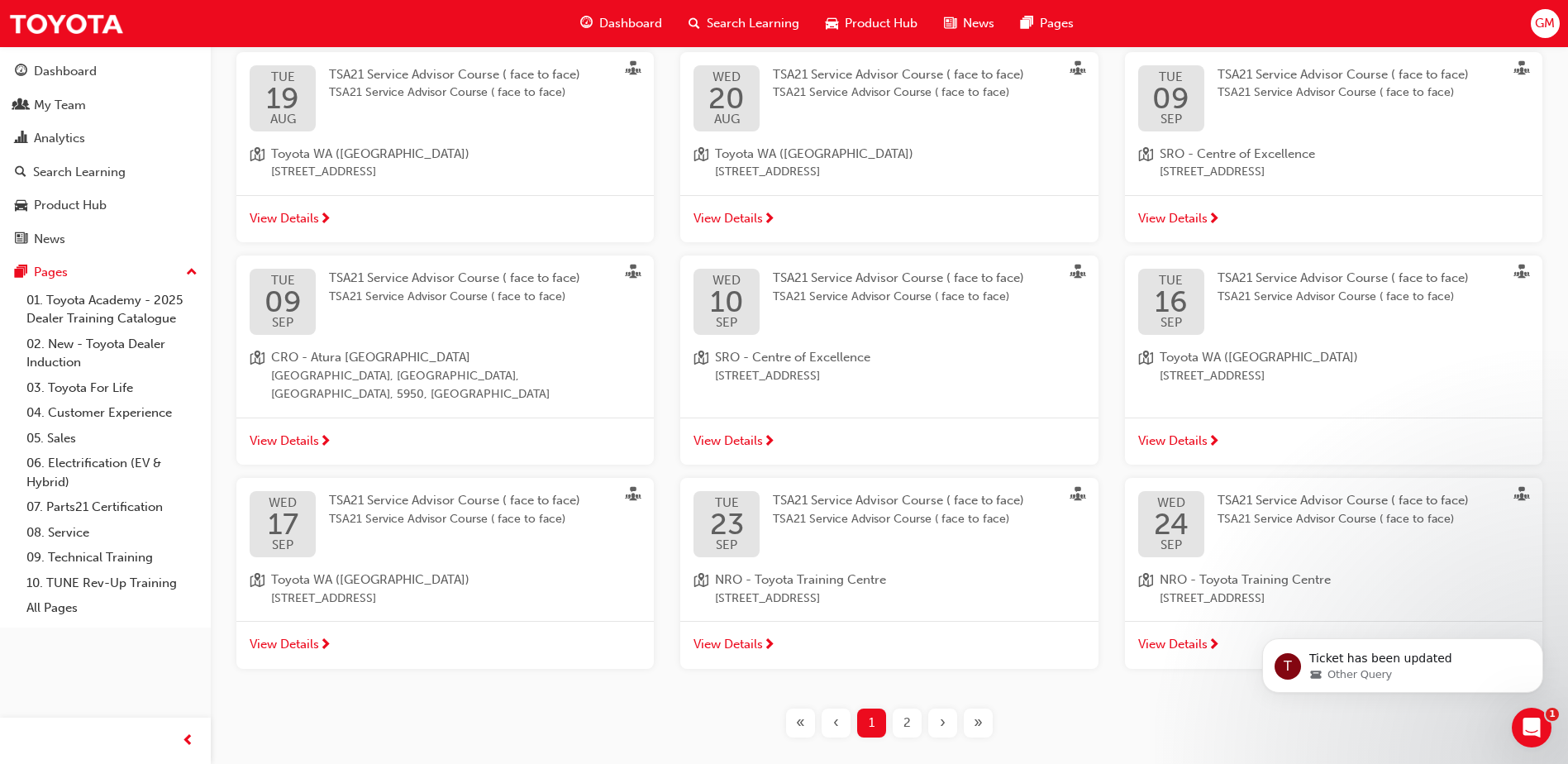
scroll to position [393, 0]
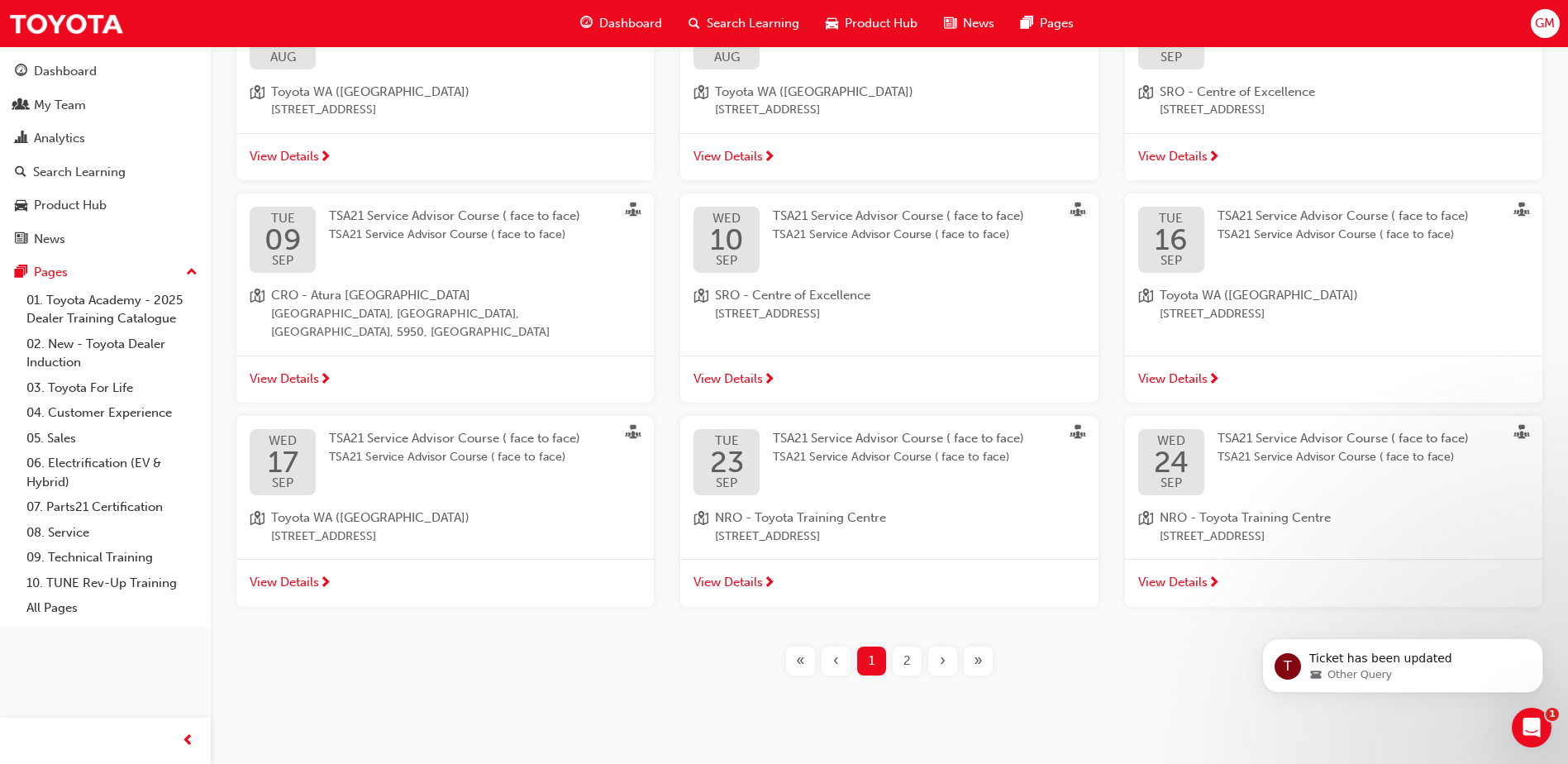
click at [753, 574] on span "View Details" at bounding box center [727, 583] width 69 height 19
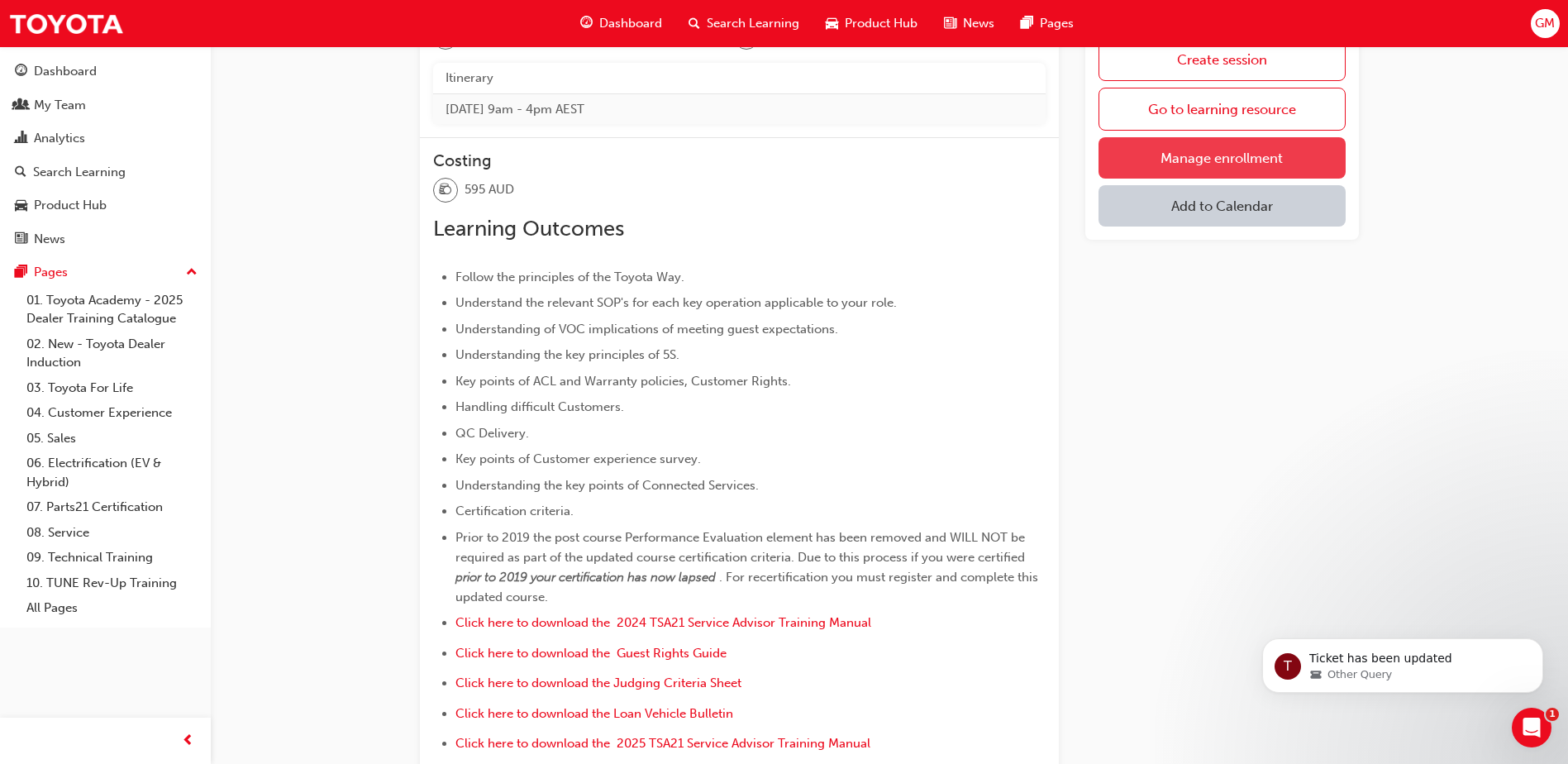
click at [1159, 168] on link "Manage enrollment" at bounding box center [1222, 158] width 247 height 41
